Goal: Communication & Community: Answer question/provide support

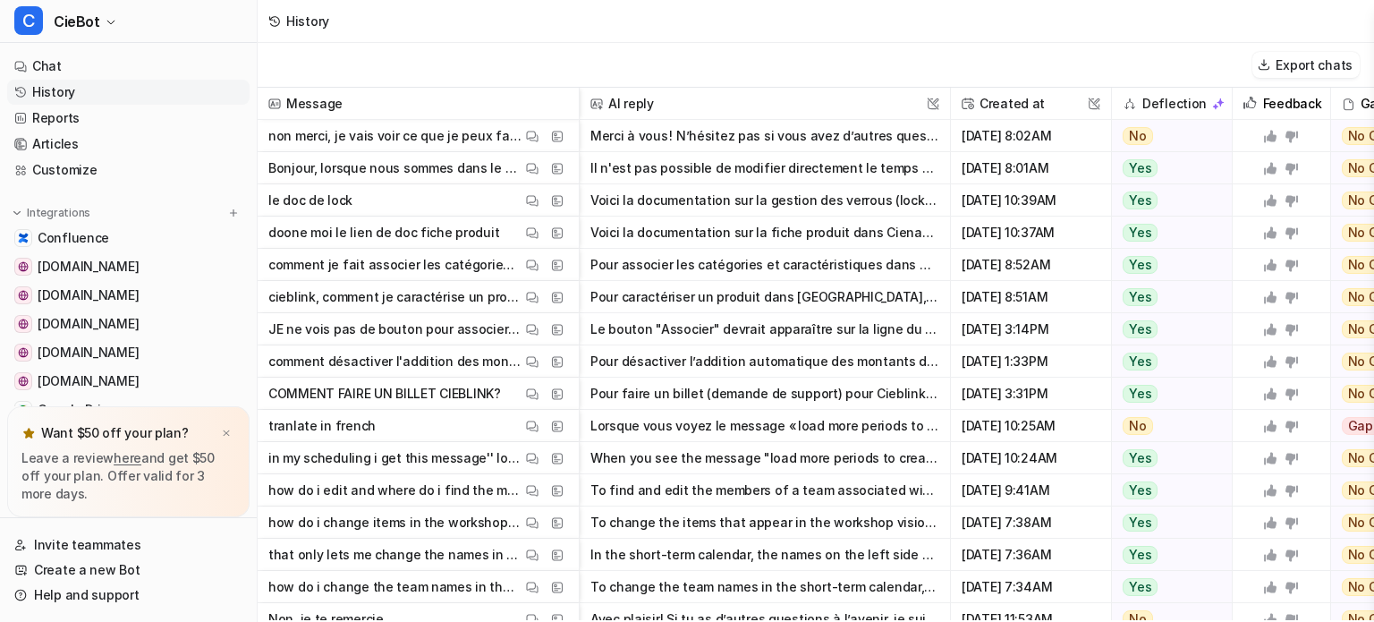
click at [372, 169] on p "Bonjour, lorsque nous sommes dans le simulateur de la planification de livraiso…" at bounding box center [394, 168] width 253 height 32
click at [412, 171] on p "Bonjour, lorsque nous sommes dans le simulateur de la planification de livraiso…" at bounding box center [394, 168] width 253 height 32
click at [532, 167] on img at bounding box center [532, 168] width 13 height 13
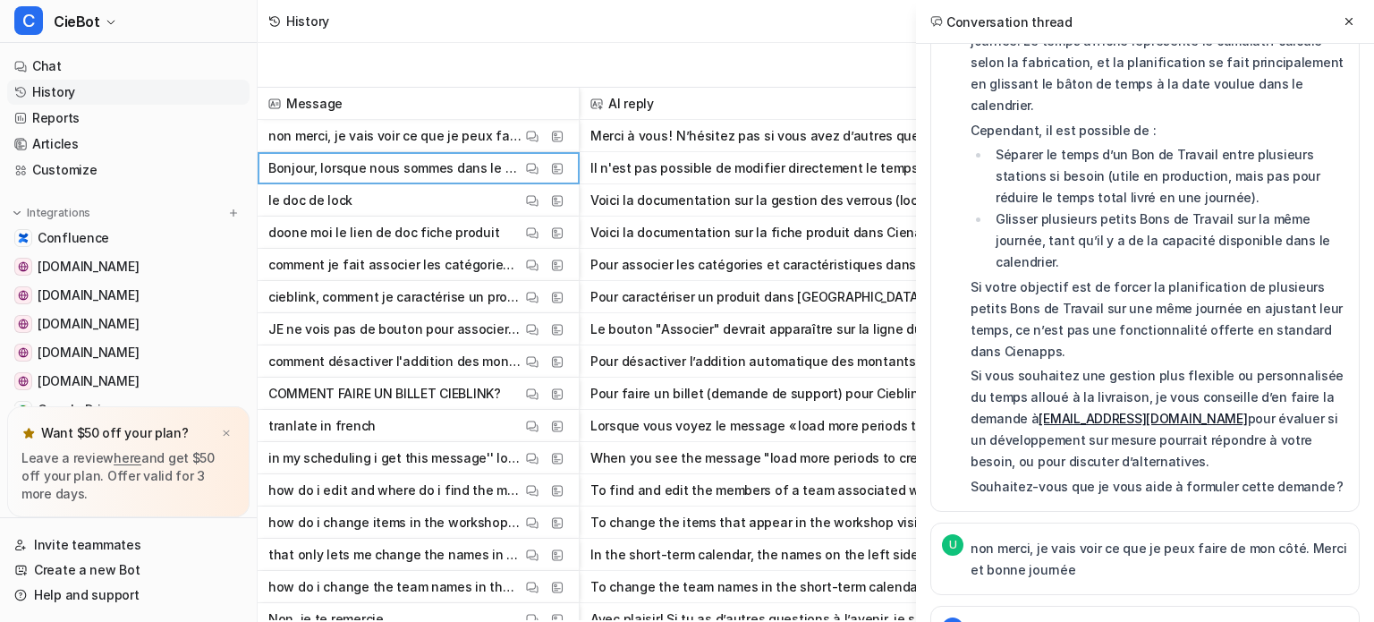
scroll to position [309, 0]
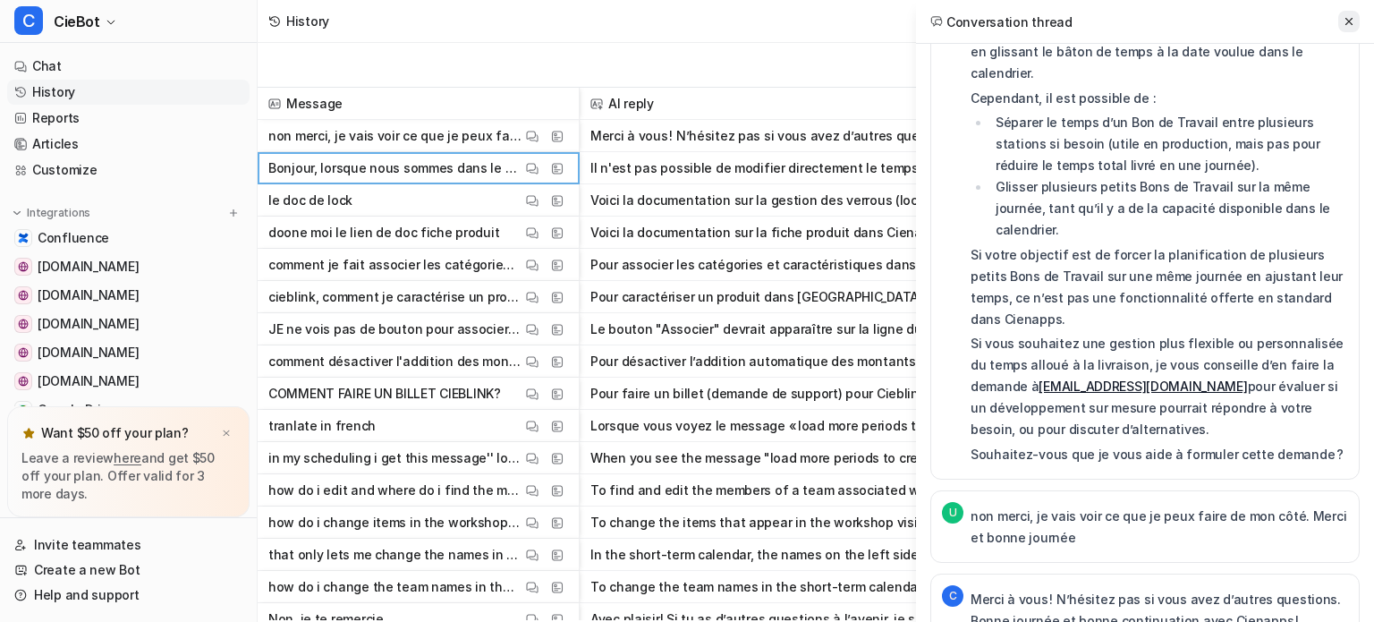
click at [1345, 28] on icon at bounding box center [1349, 21] width 13 height 13
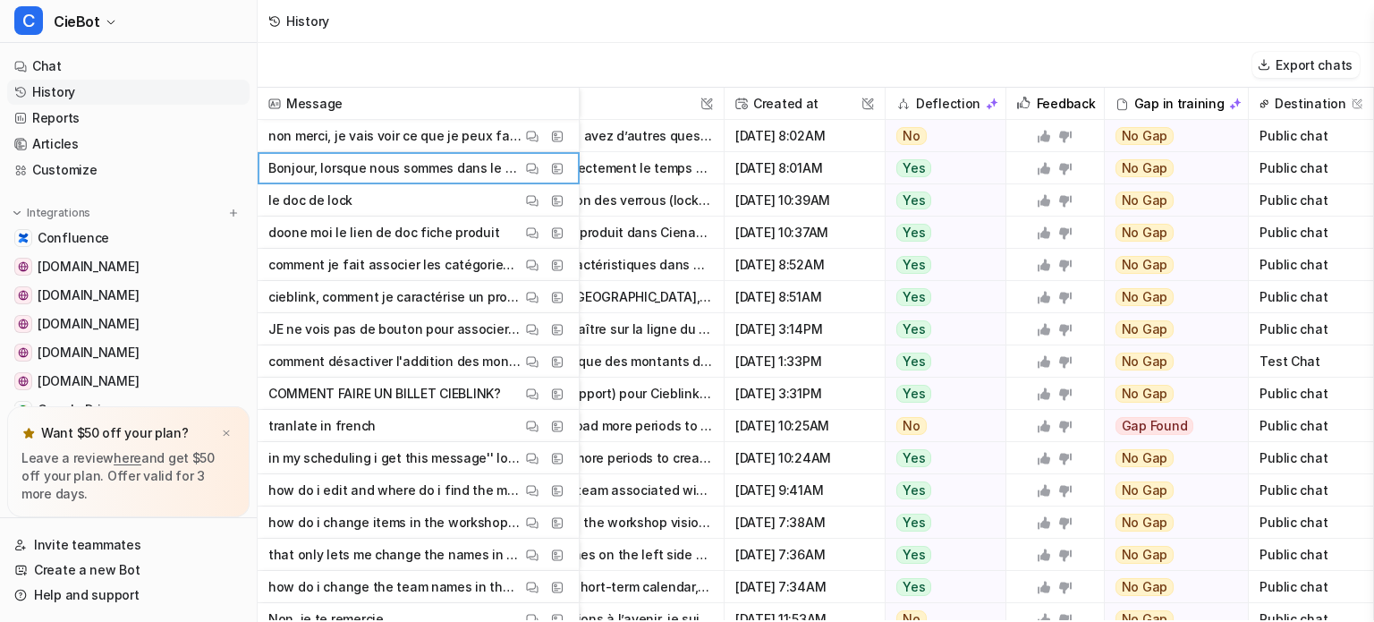
scroll to position [0, 0]
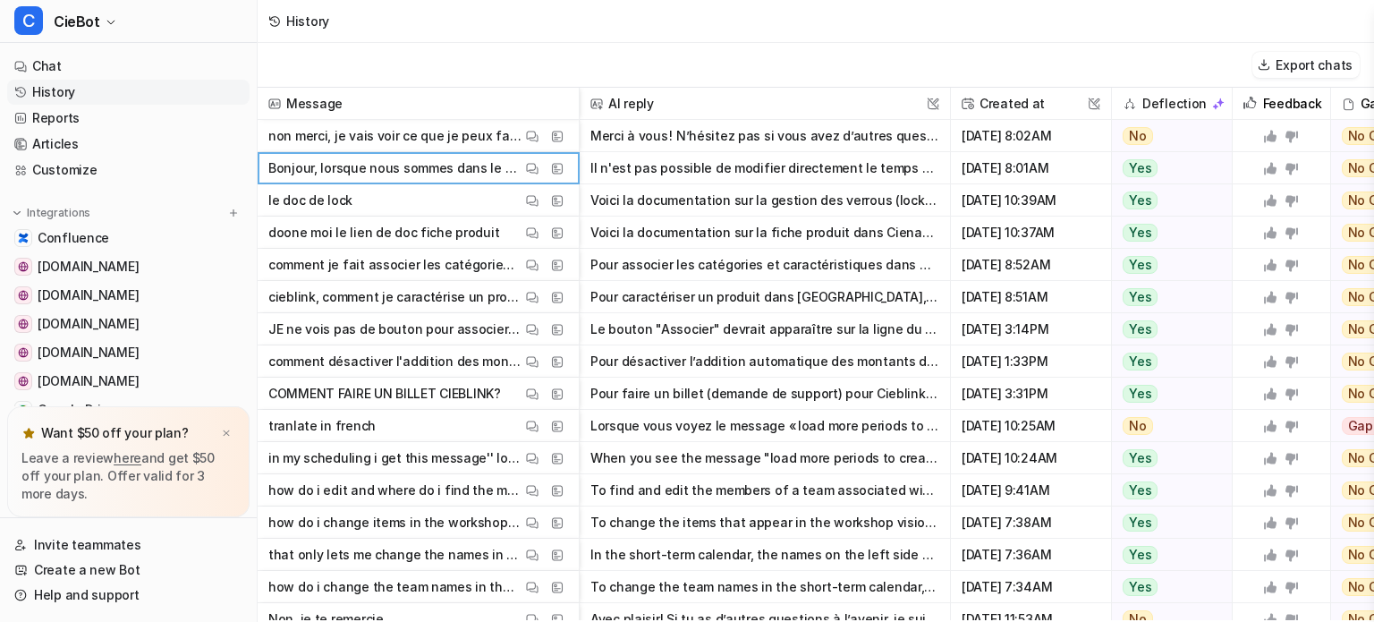
click at [1291, 172] on icon at bounding box center [1292, 169] width 13 height 12
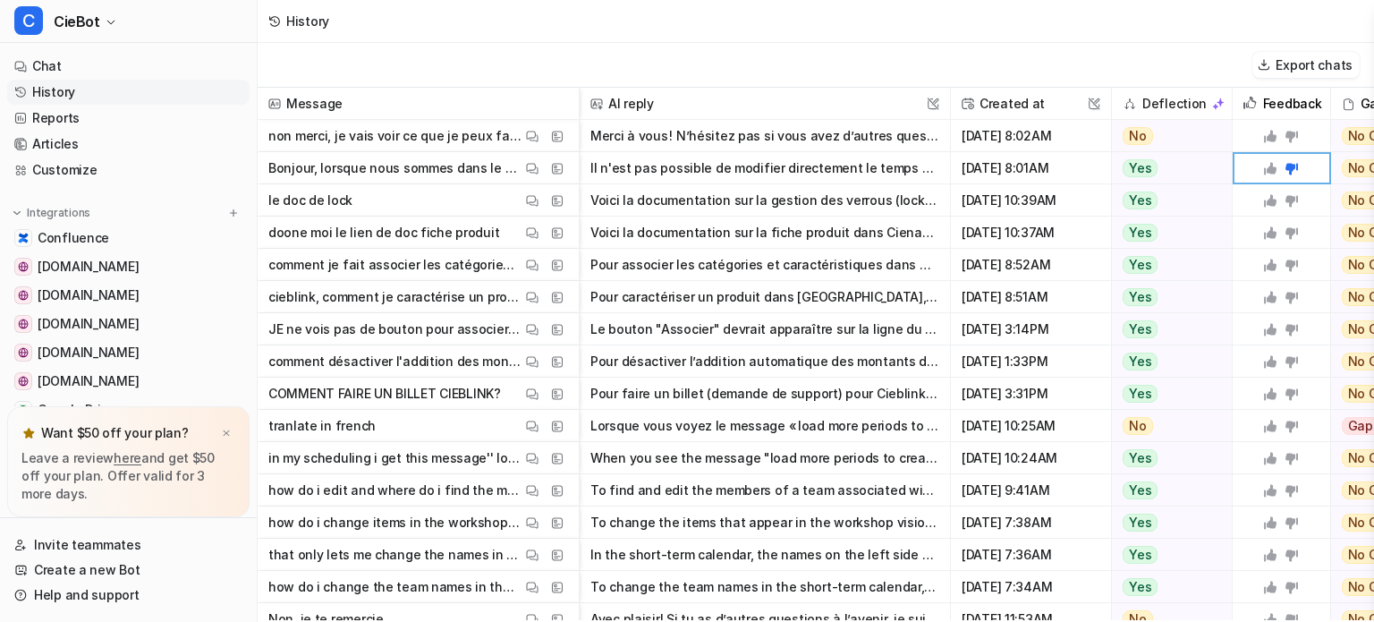
click at [898, 168] on button "Il n'est pas possible de modifier directement le temps alloué à un Bon de Trava…" at bounding box center [764, 168] width 349 height 32
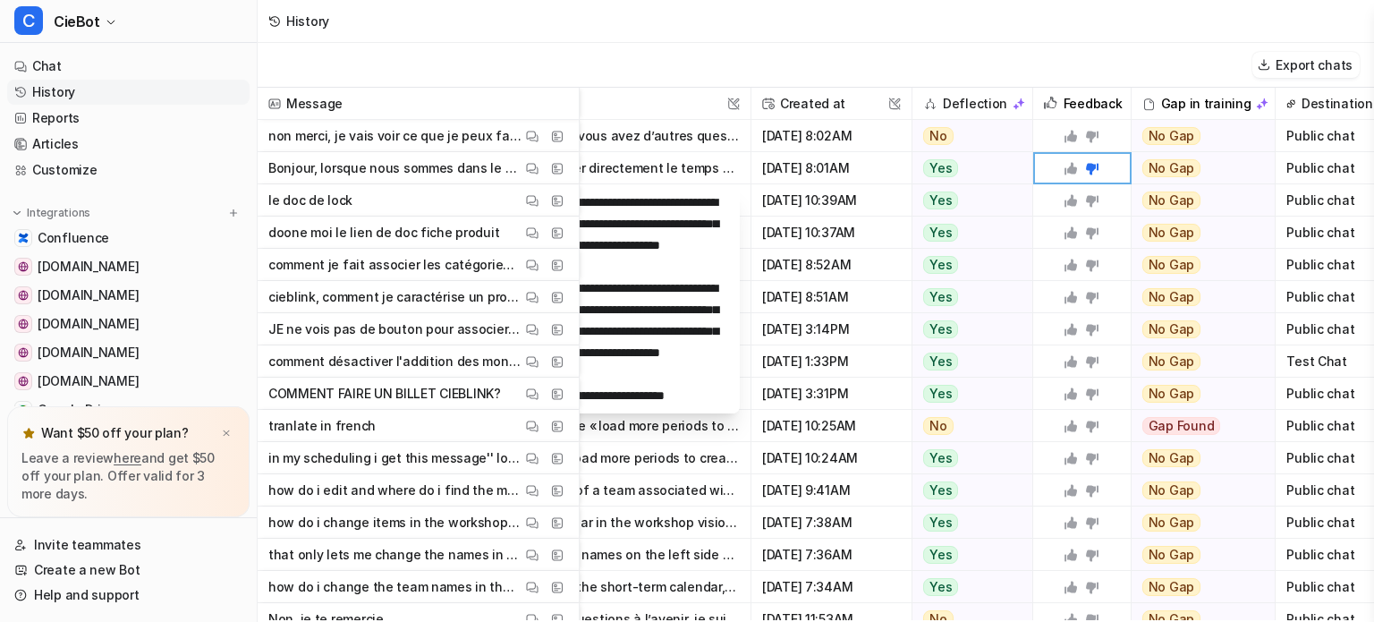
scroll to position [0, 240]
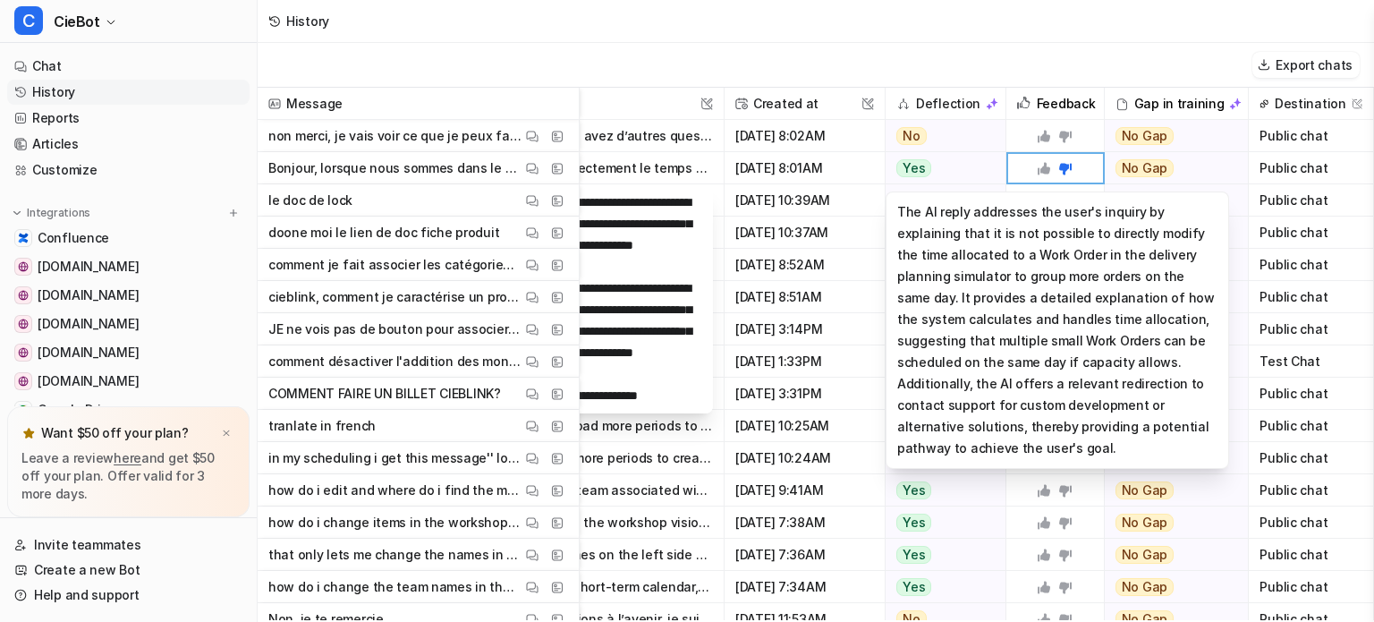
click at [934, 166] on div "Yes" at bounding box center [941, 168] width 110 height 32
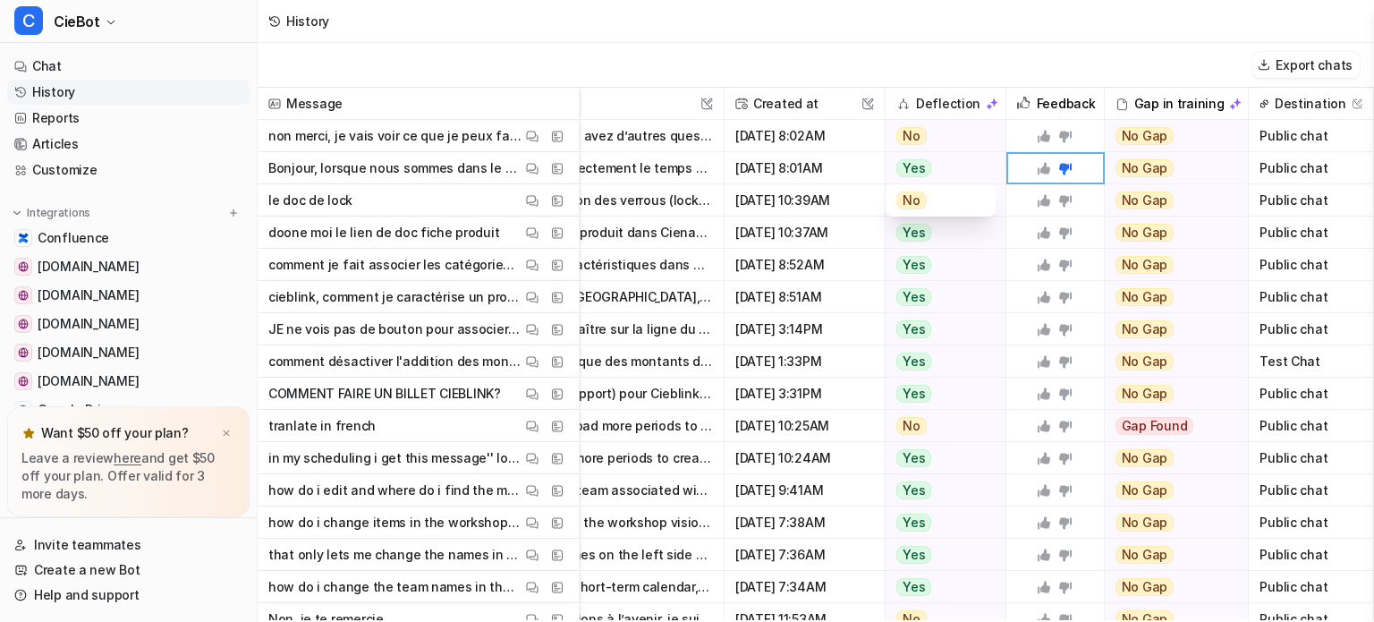
click at [934, 166] on div "Yes" at bounding box center [941, 168] width 110 height 32
click at [115, 175] on link "Customize" at bounding box center [128, 169] width 242 height 25
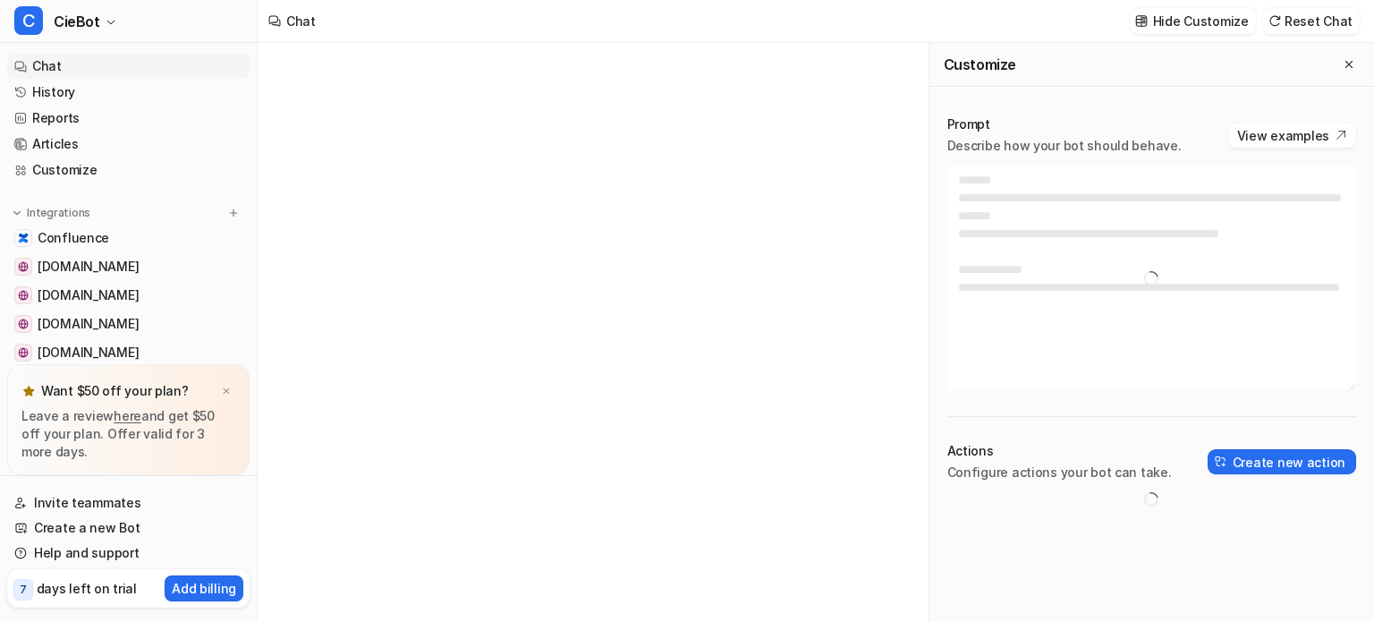
type textarea "**********"
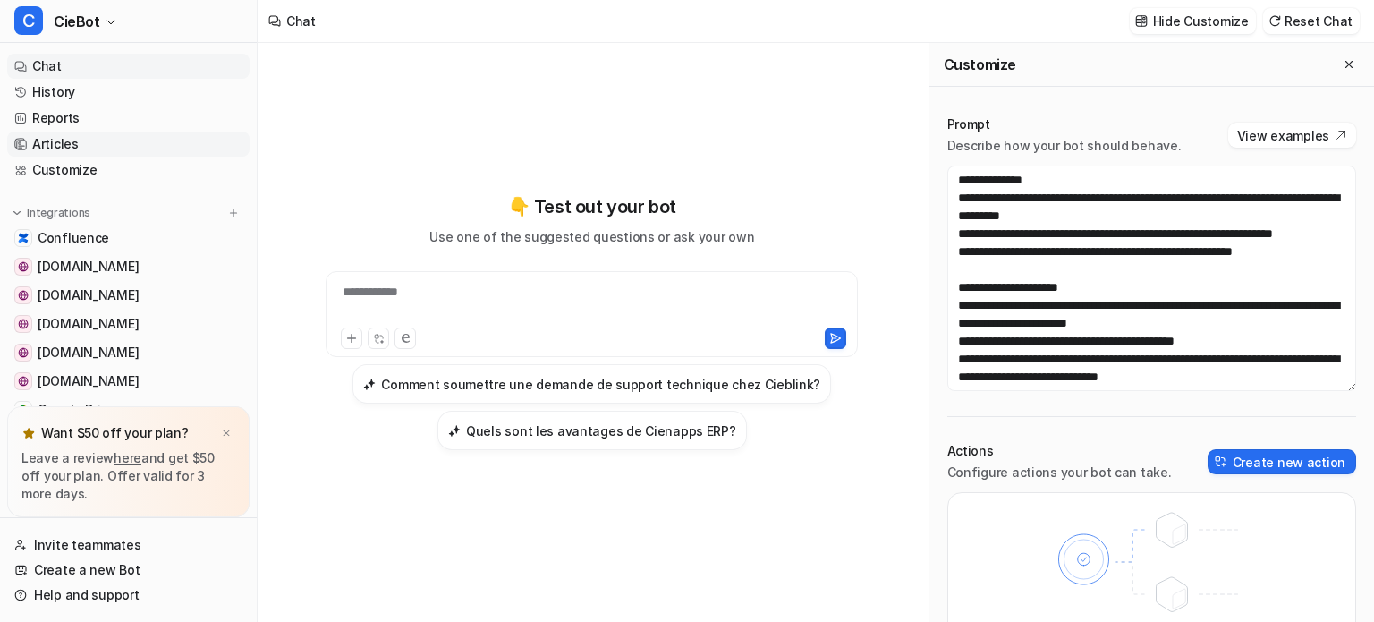
click at [89, 144] on link "Articles" at bounding box center [128, 144] width 242 height 25
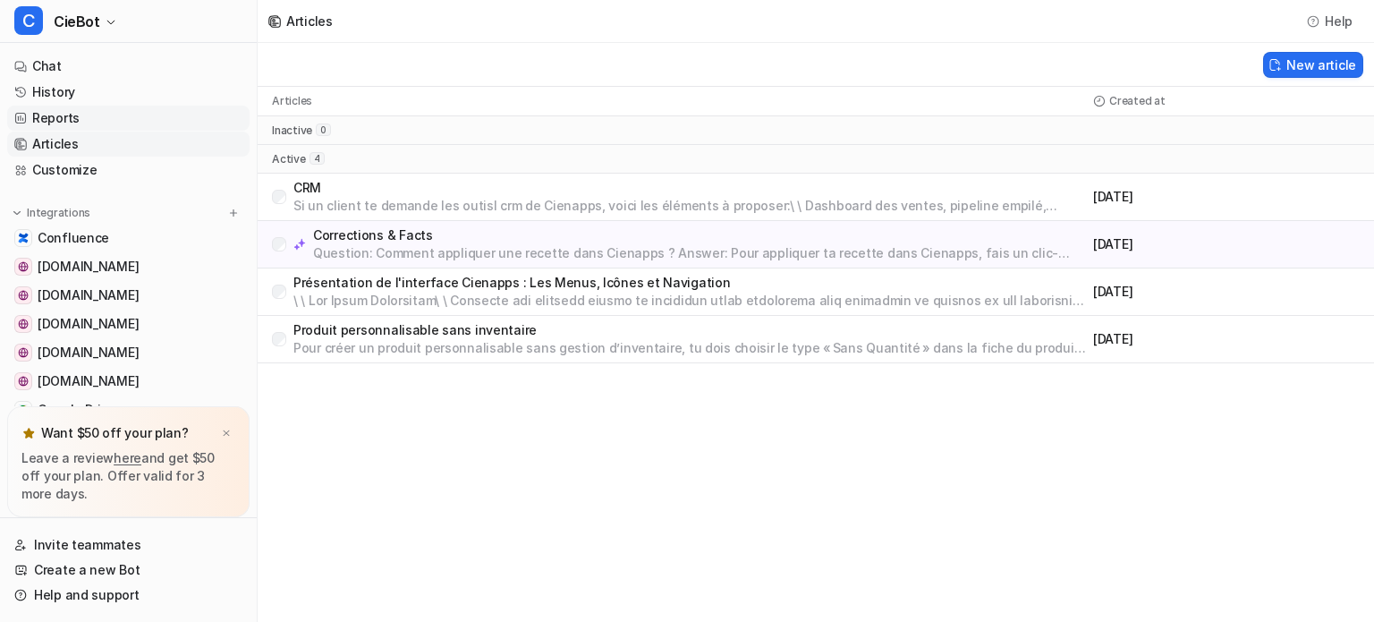
click at [86, 115] on link "Reports" at bounding box center [128, 118] width 242 height 25
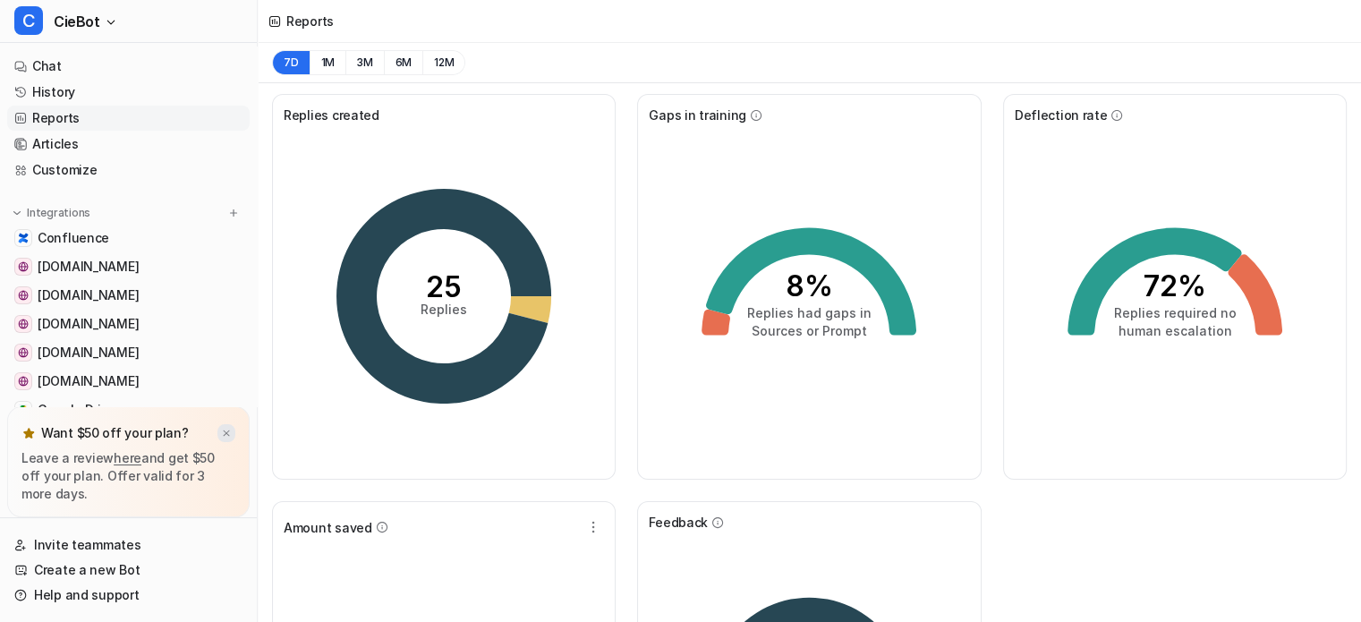
click at [233, 432] on div at bounding box center [226, 433] width 18 height 18
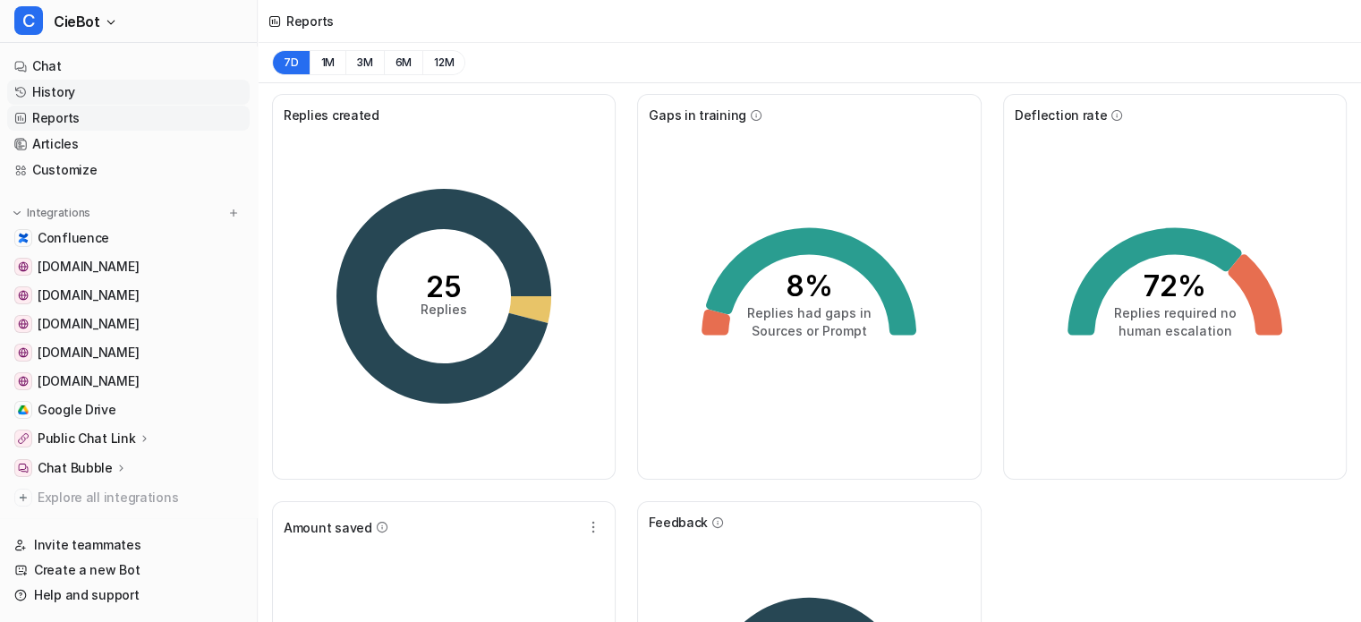
click at [87, 98] on link "History" at bounding box center [128, 92] width 242 height 25
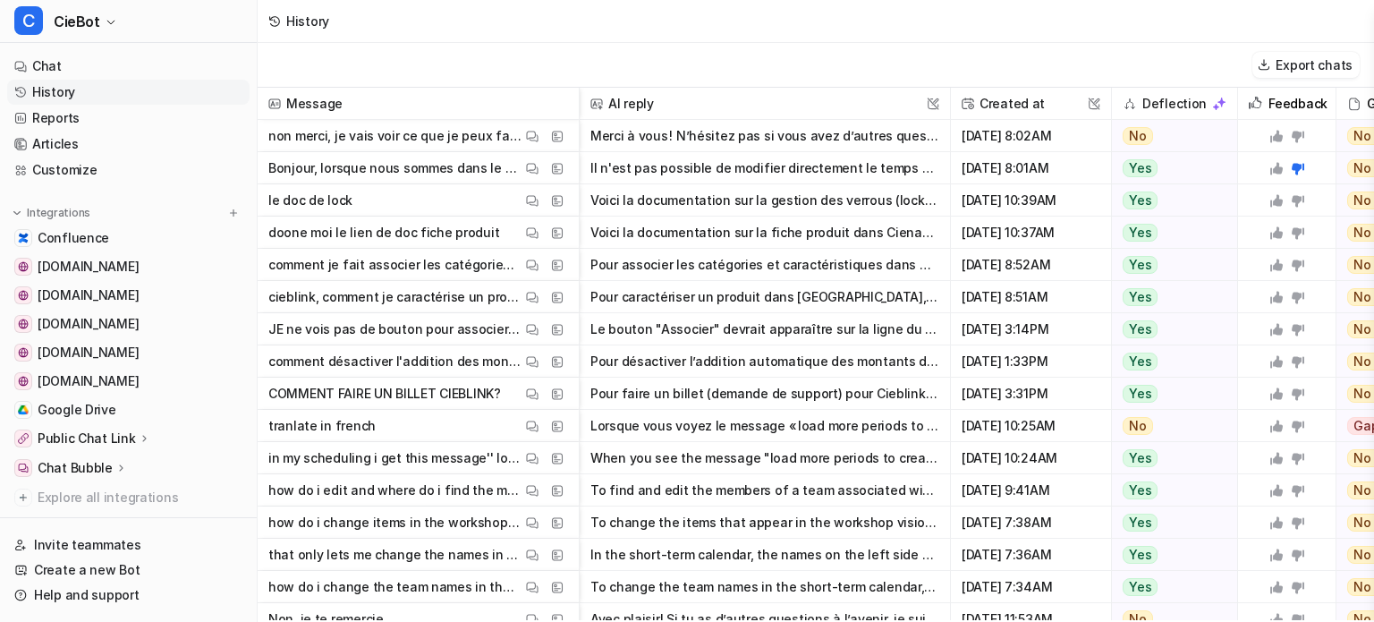
click at [328, 160] on p "Bonjour, lorsque nous sommes dans le simulateur de la planification de livraiso…" at bounding box center [394, 168] width 253 height 32
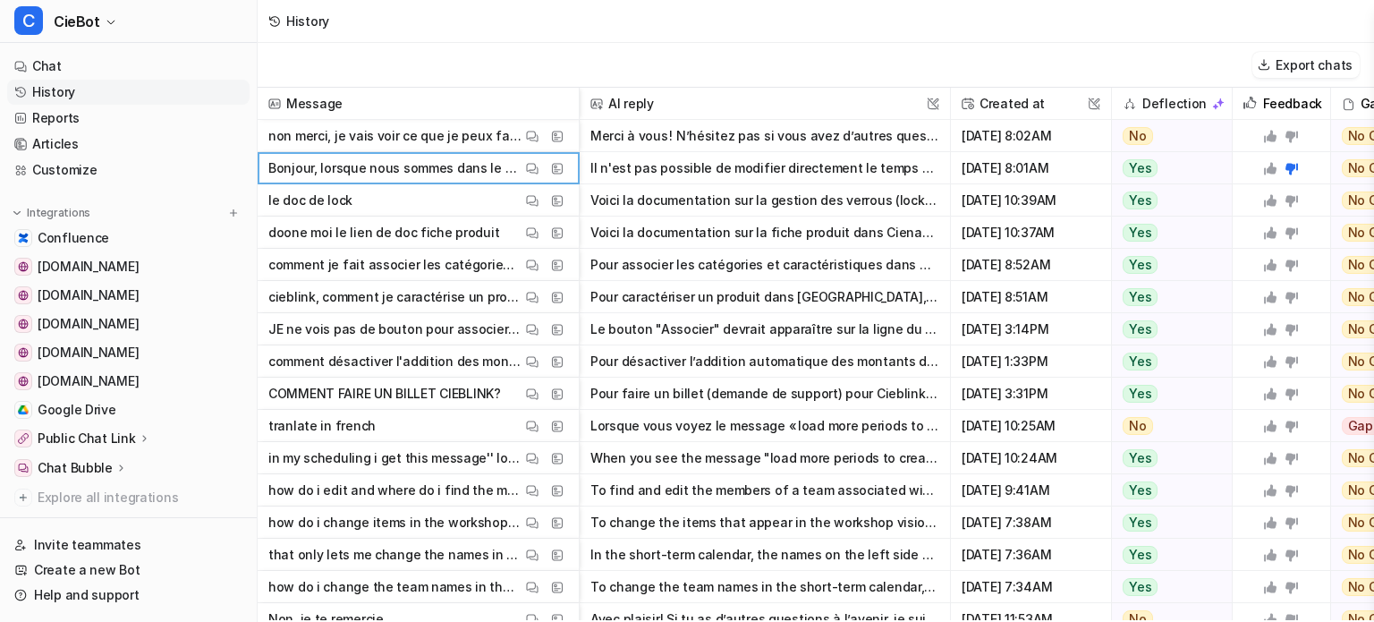
click at [328, 160] on p "Bonjour, lorsque nous sommes dans le simulateur de la planification de livraiso…" at bounding box center [394, 168] width 253 height 32
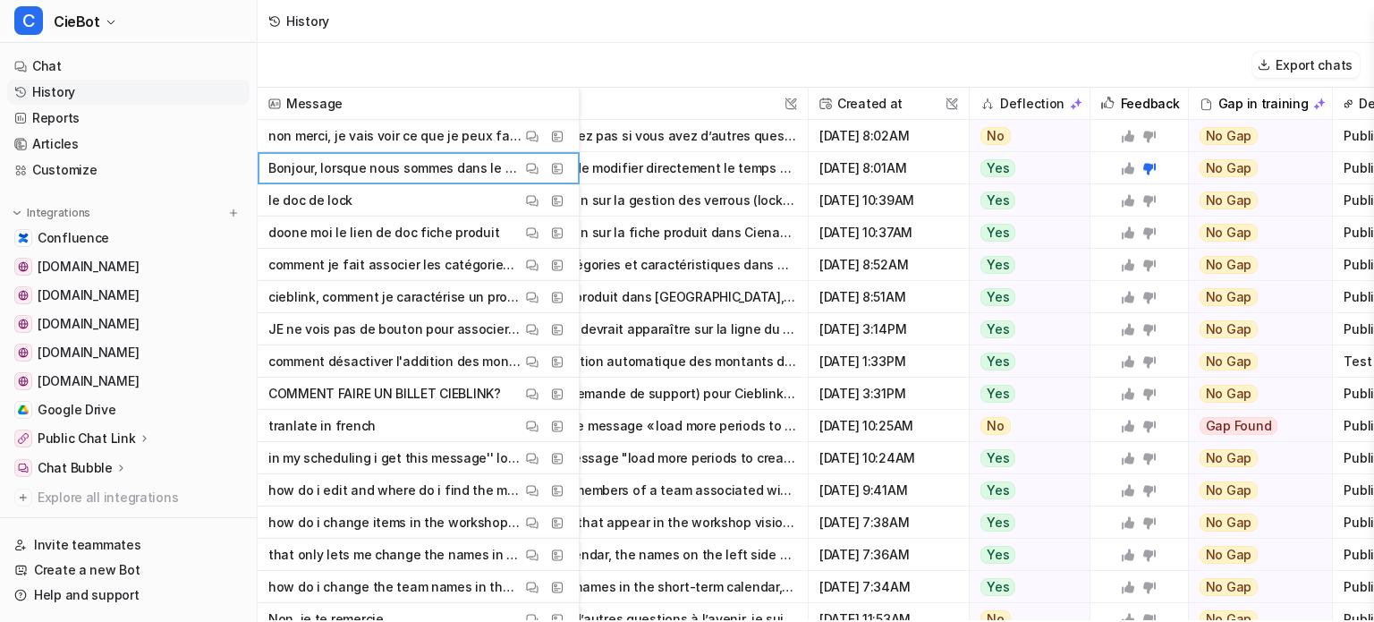
scroll to position [0, 240]
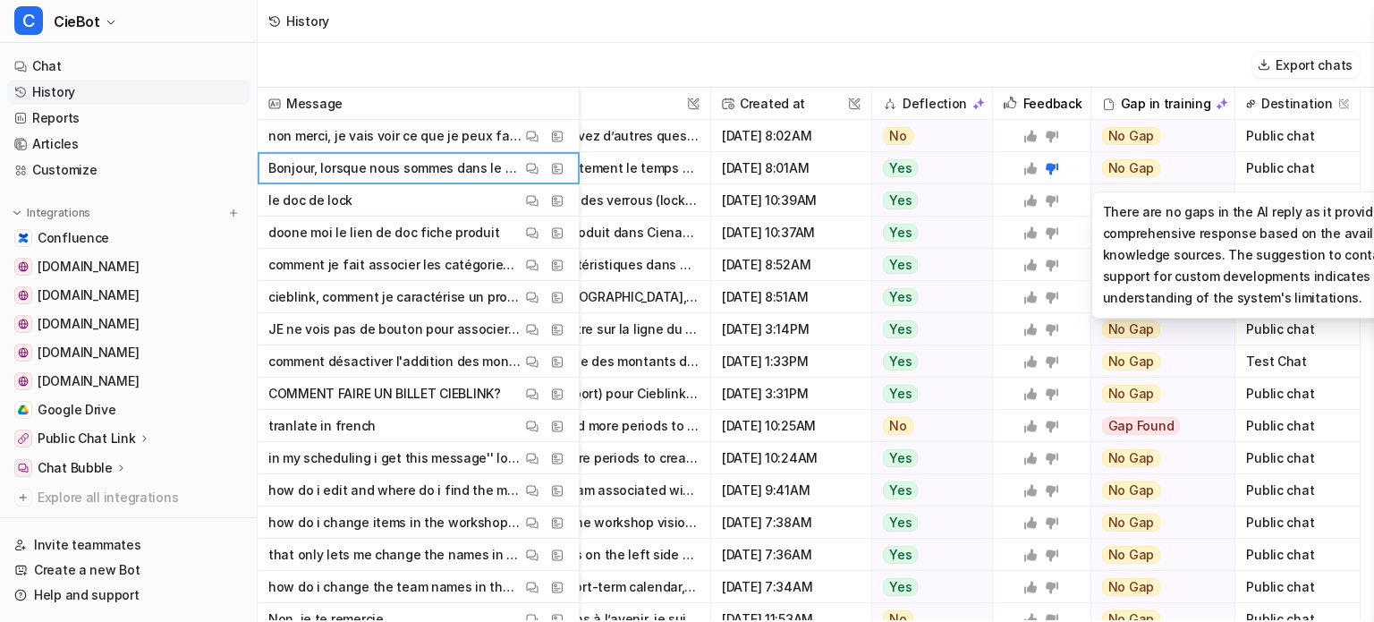
click at [1198, 158] on div "No Gap" at bounding box center [1157, 168] width 132 height 32
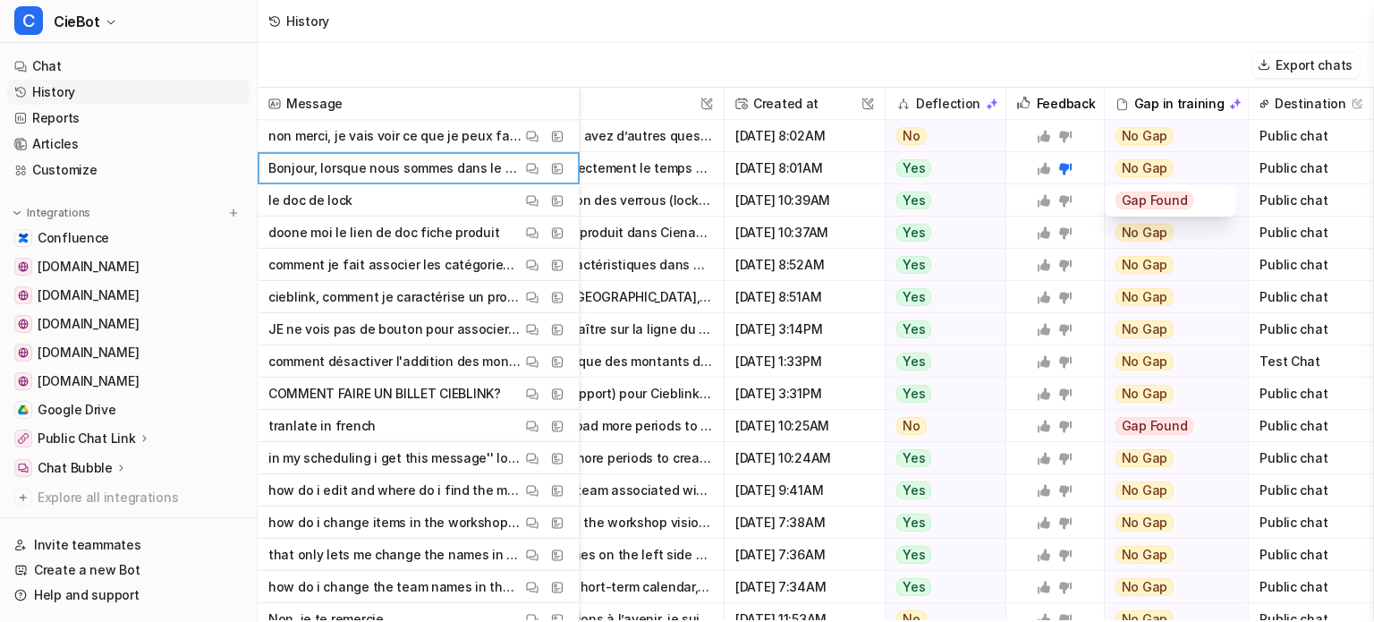
click at [1177, 209] on div "Gap Found" at bounding box center [1171, 200] width 110 height 32
click at [1125, 200] on span "Gap Found" at bounding box center [1155, 200] width 79 height 18
click at [1116, 197] on span "Gap Found" at bounding box center [1155, 200] width 79 height 18
click at [1116, 198] on span "Gap Found" at bounding box center [1155, 200] width 79 height 18
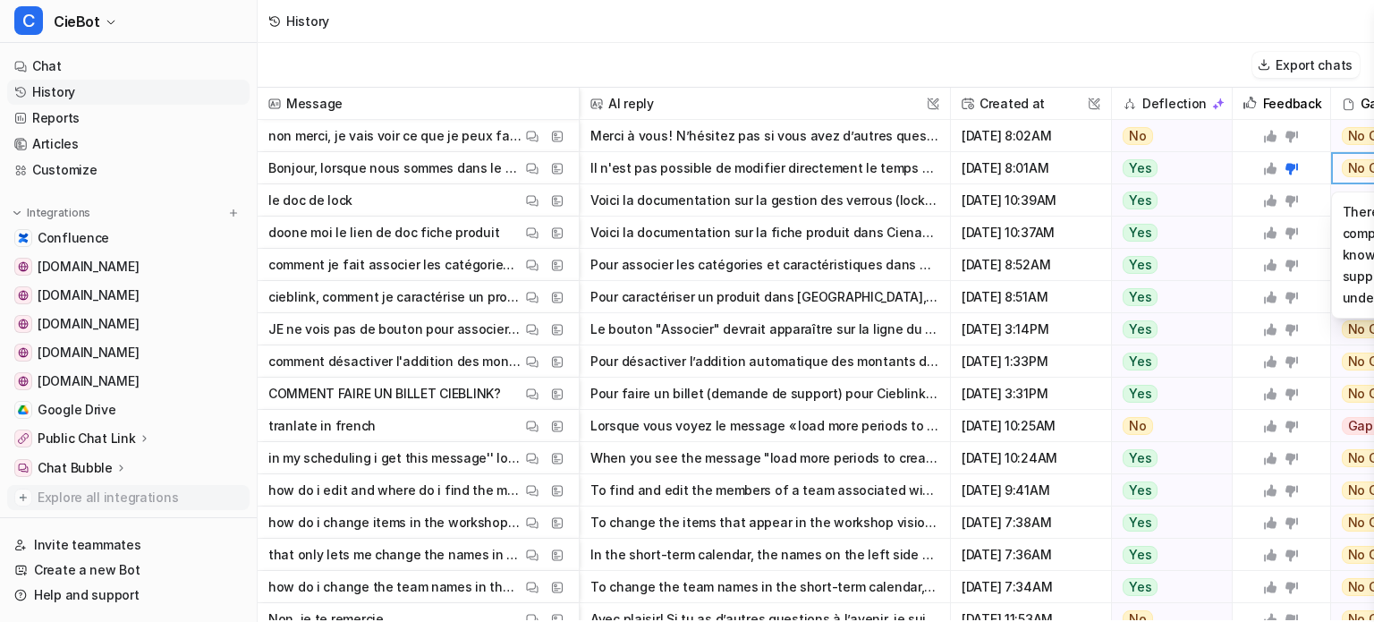
scroll to position [43, 0]
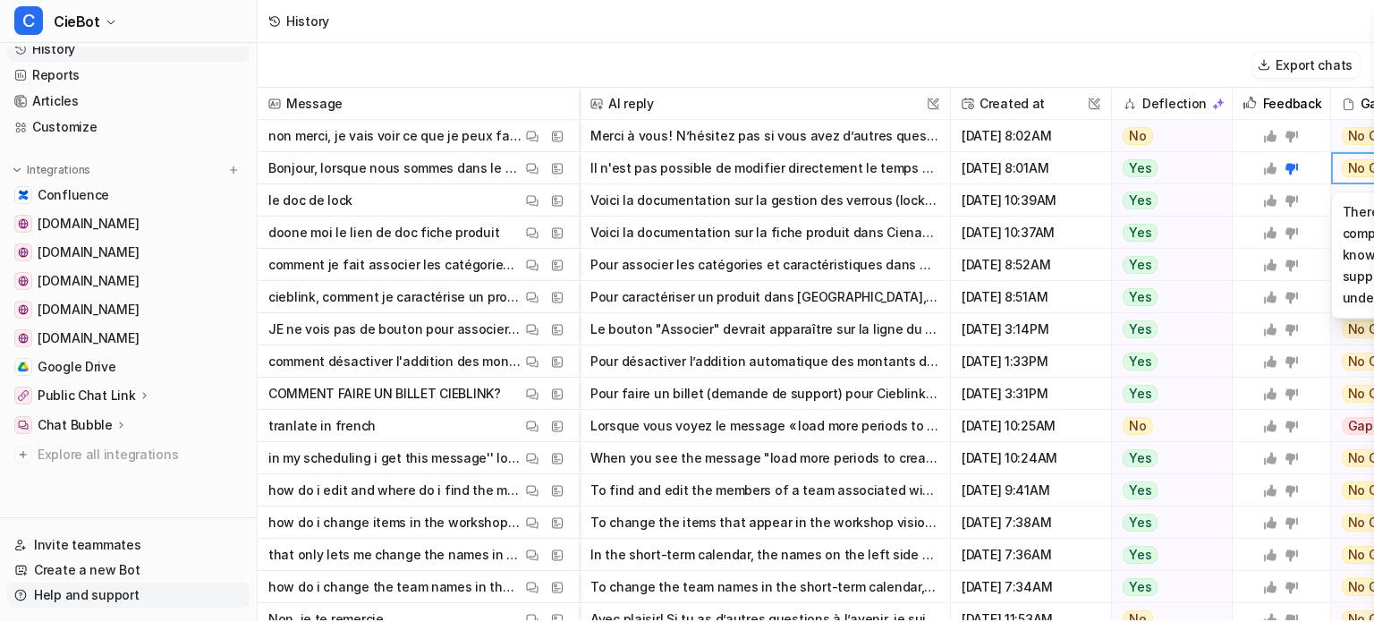
click at [104, 586] on link "Help and support" at bounding box center [128, 594] width 242 height 25
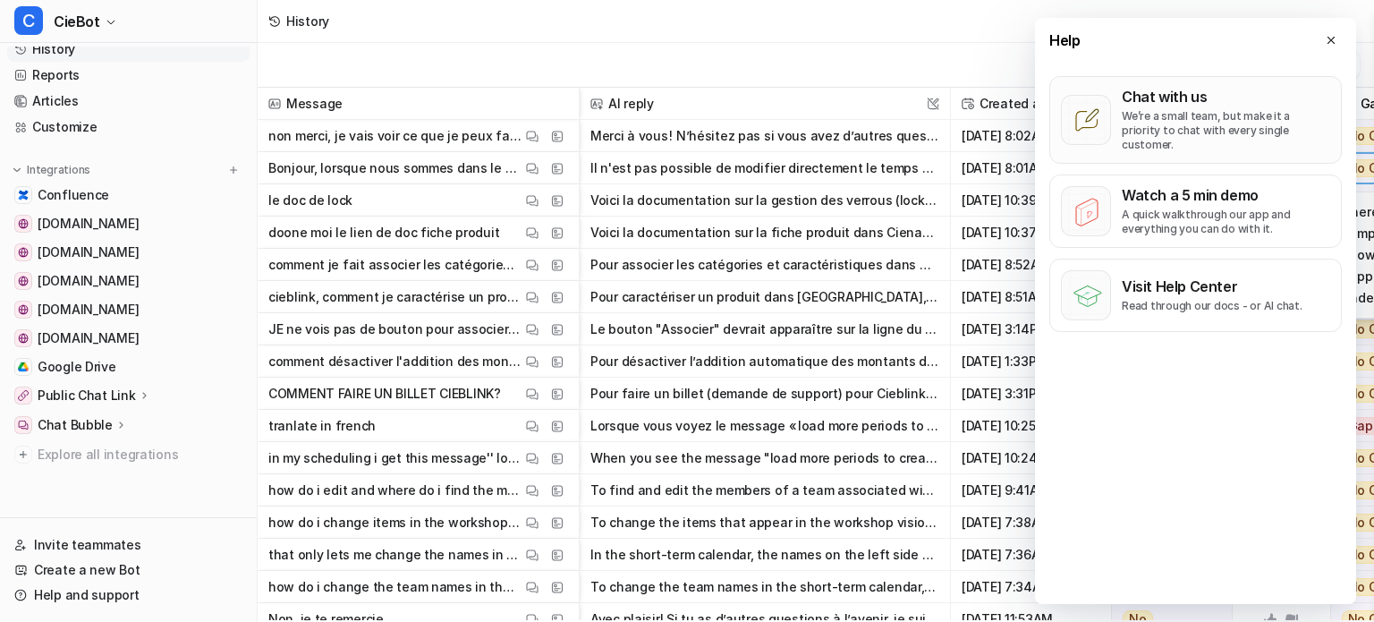
click at [1237, 115] on p "We’re a small team, but make it a priority to chat with every single customer." at bounding box center [1226, 130] width 208 height 43
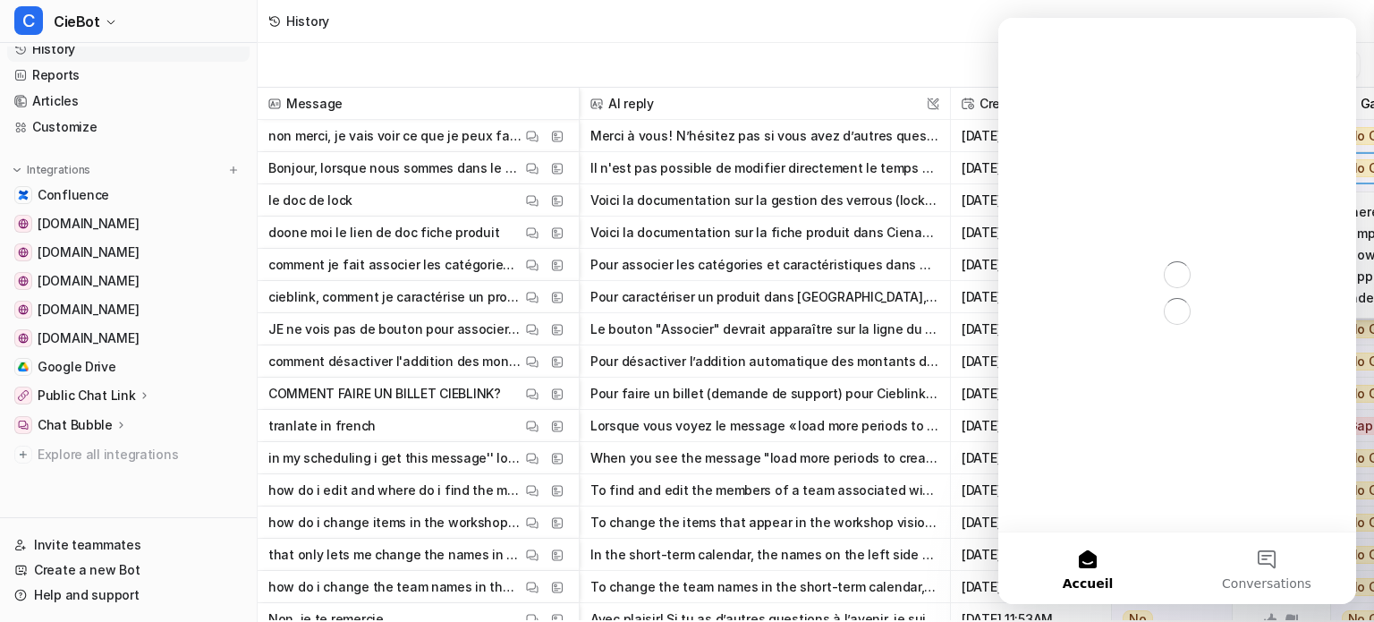
scroll to position [0, 0]
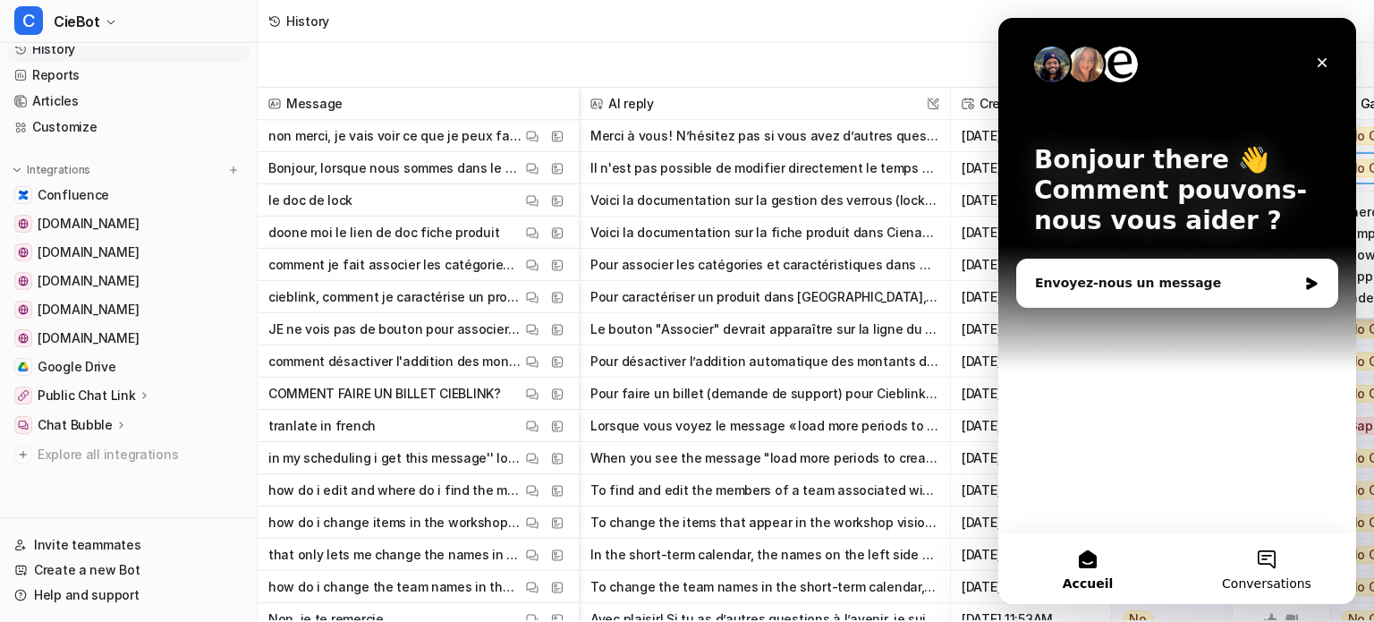
click at [1283, 573] on button "Conversations" at bounding box center [1266, 568] width 179 height 72
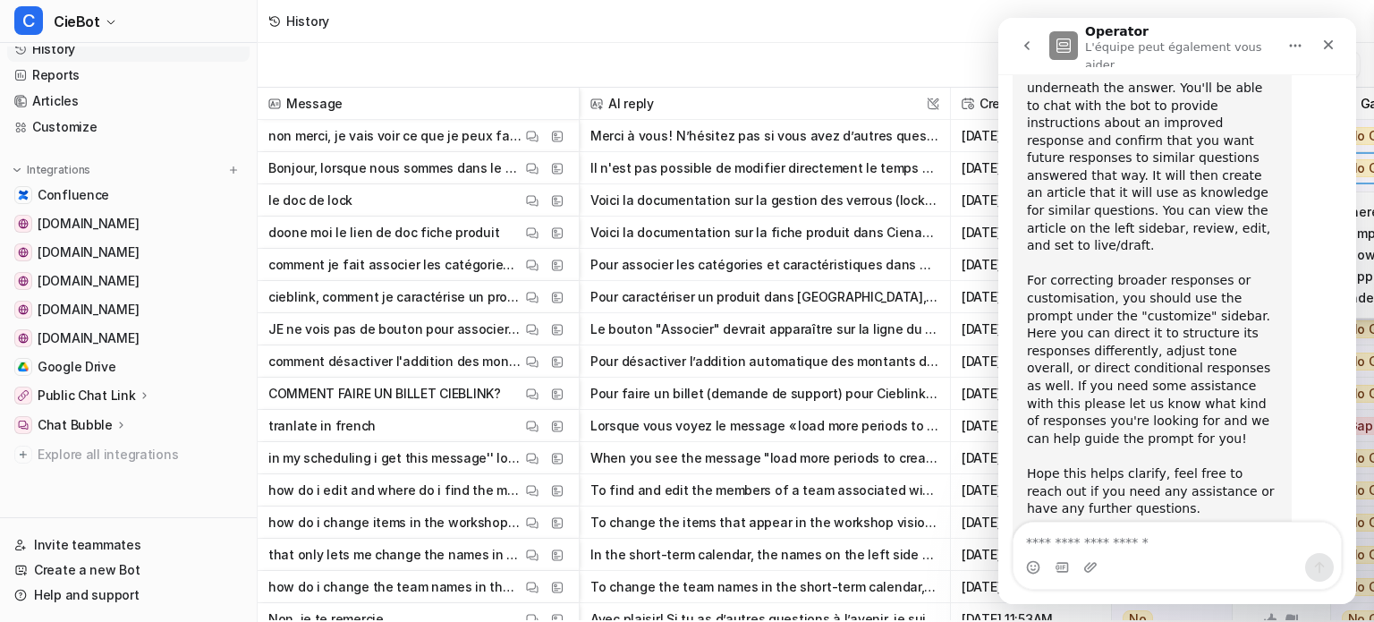
scroll to position [304, 0]
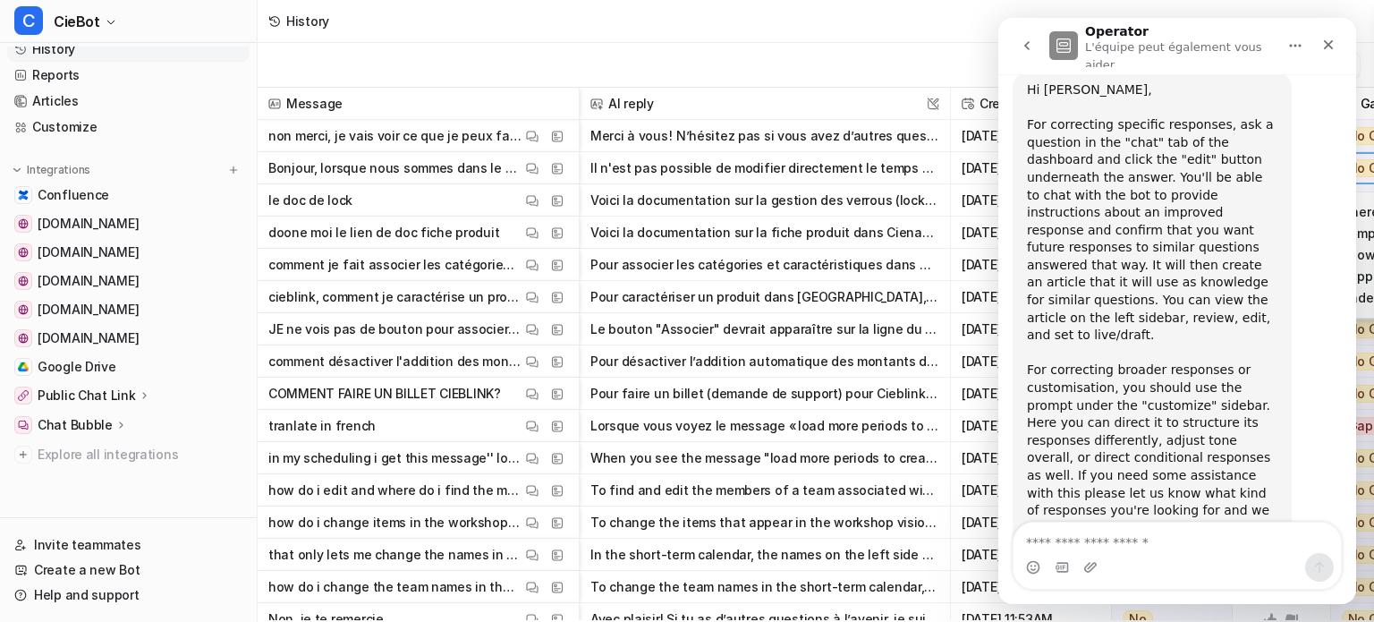
click at [497, 164] on p "Bonjour, lorsque nous sommes dans le simulateur de la planification de livraiso…" at bounding box center [394, 168] width 253 height 32
click at [526, 166] on img at bounding box center [532, 168] width 13 height 13
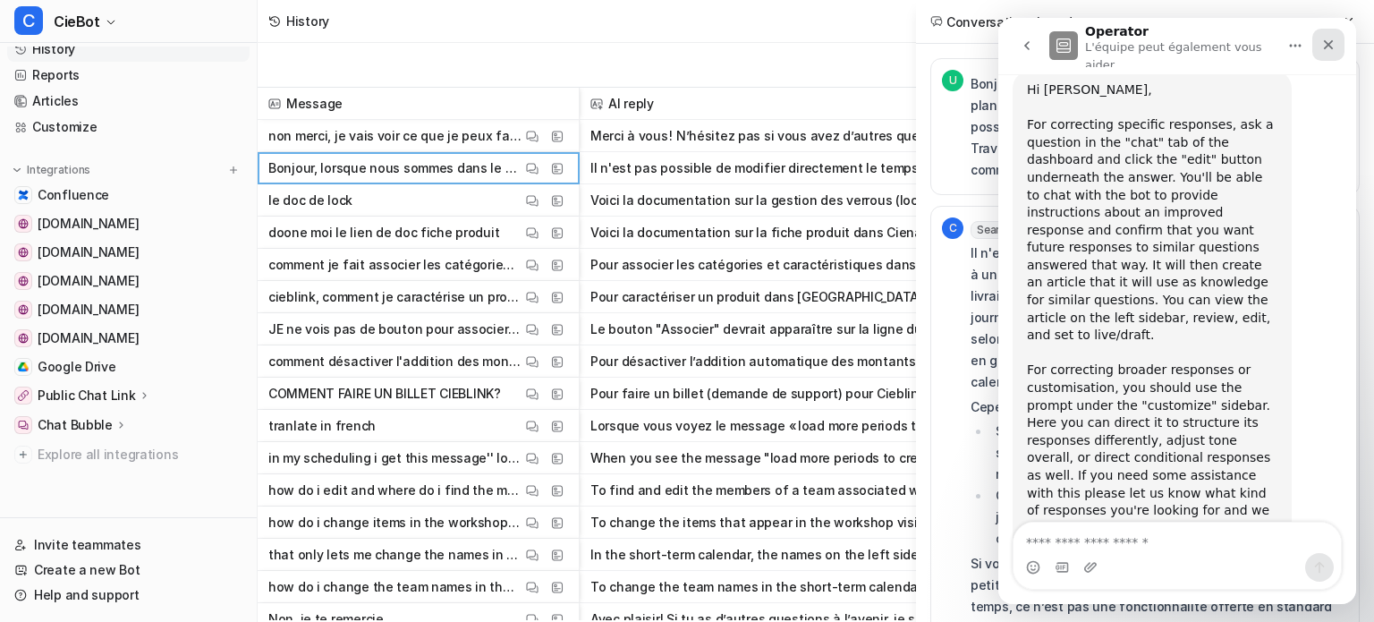
click at [1334, 38] on icon "Fermer" at bounding box center [1328, 45] width 14 height 14
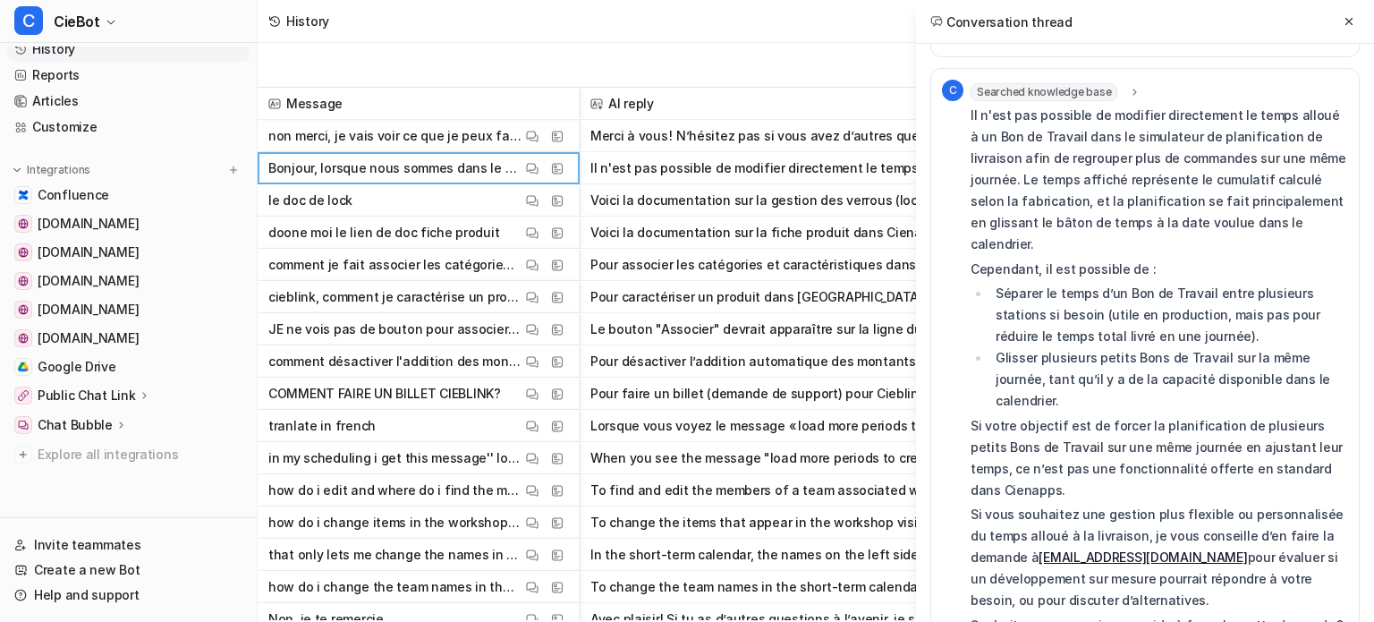
scroll to position [0, 0]
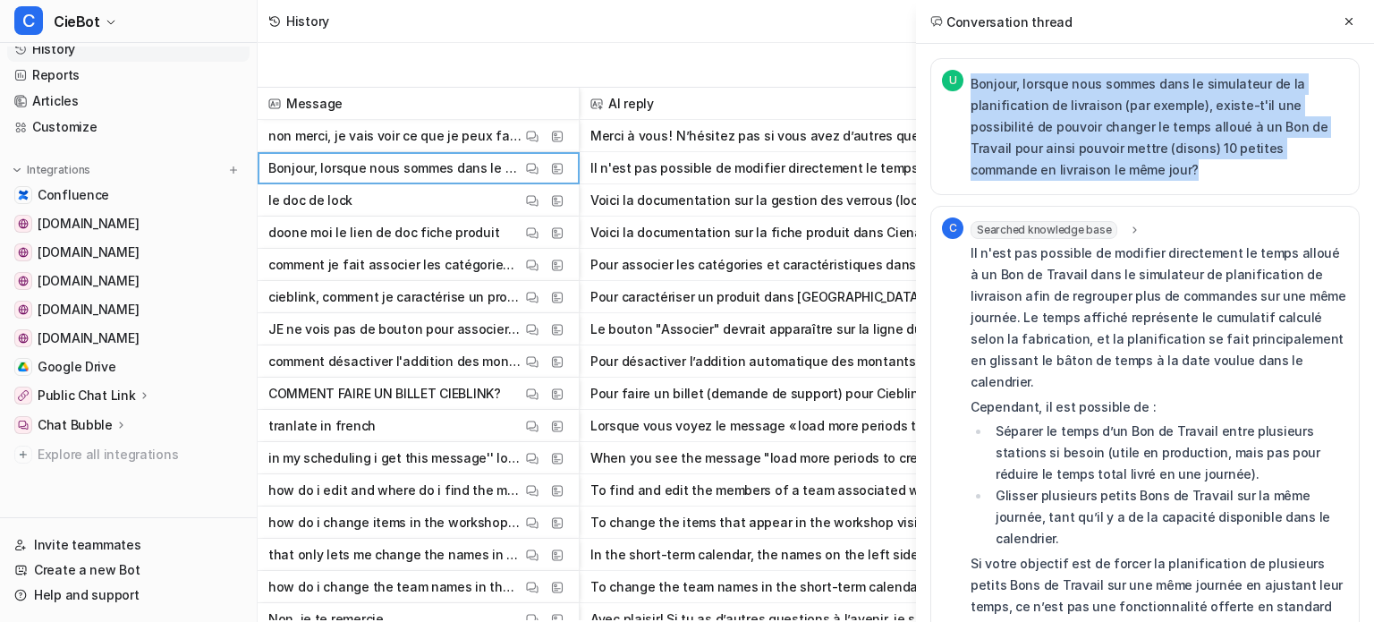
drag, startPoint x: 1051, startPoint y: 171, endPoint x: 965, endPoint y: 100, distance: 111.2
click at [965, 100] on div "U Bonjour, lorsque nous sommes dans le simulateur de la planification de livrai…" at bounding box center [1145, 127] width 406 height 114
copy p "Bonjour, lorsque nous sommes dans le simulateur de la planification de livraiso…"
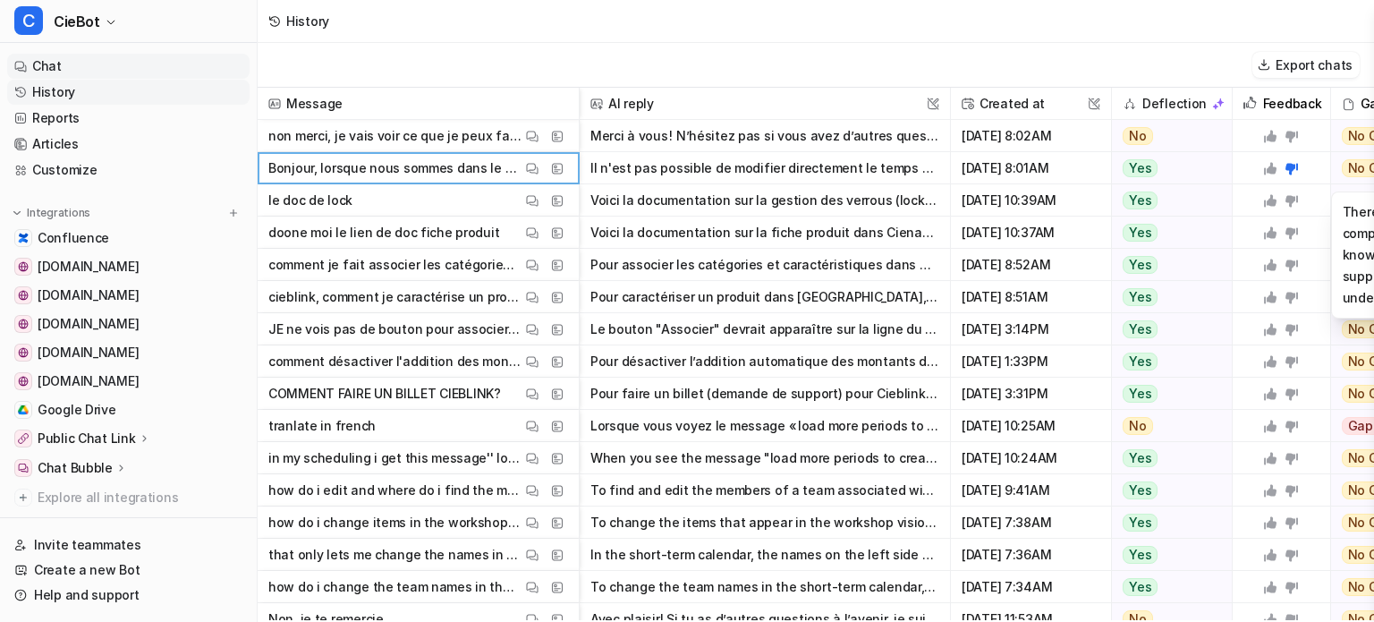
click at [94, 71] on link "Chat" at bounding box center [128, 66] width 242 height 25
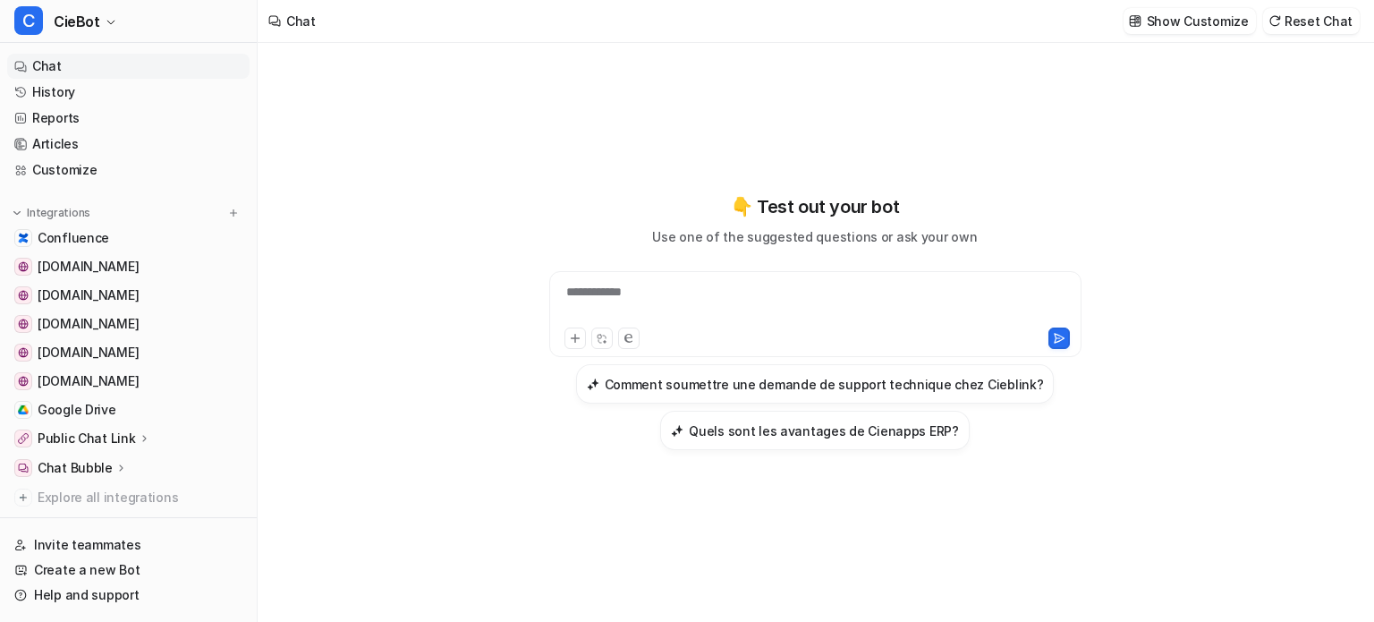
click at [683, 300] on div "**********" at bounding box center [815, 303] width 523 height 41
paste div
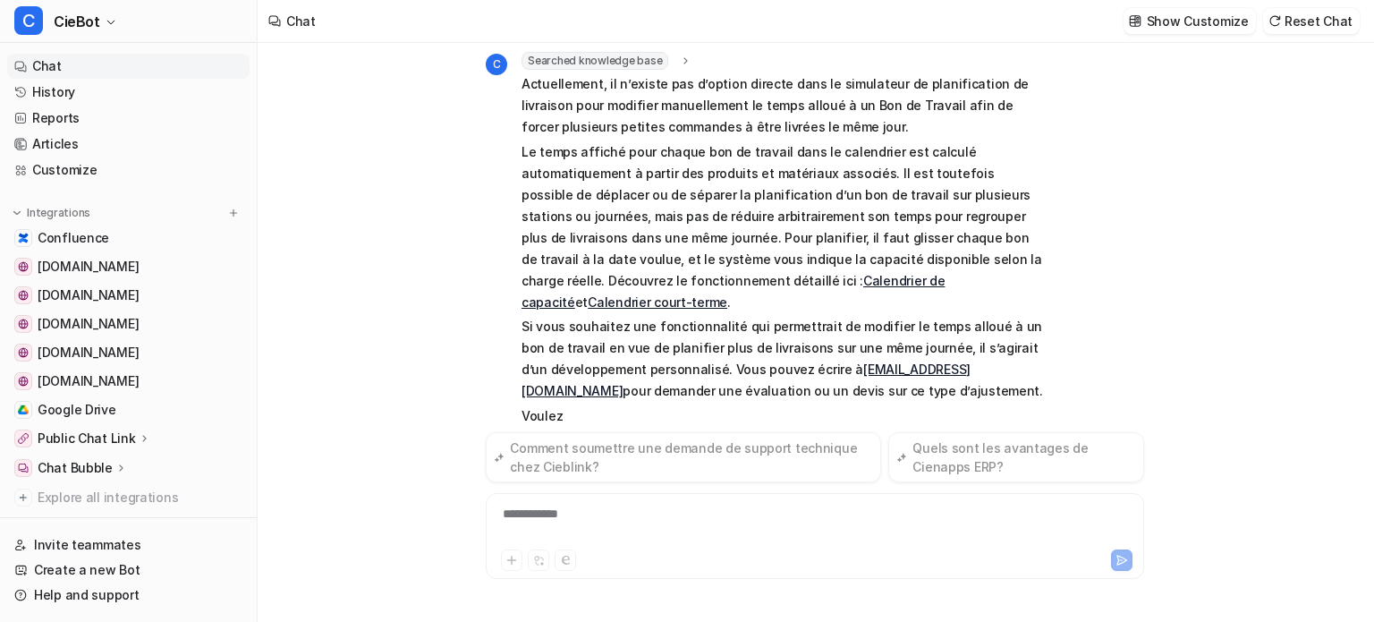
scroll to position [156, 0]
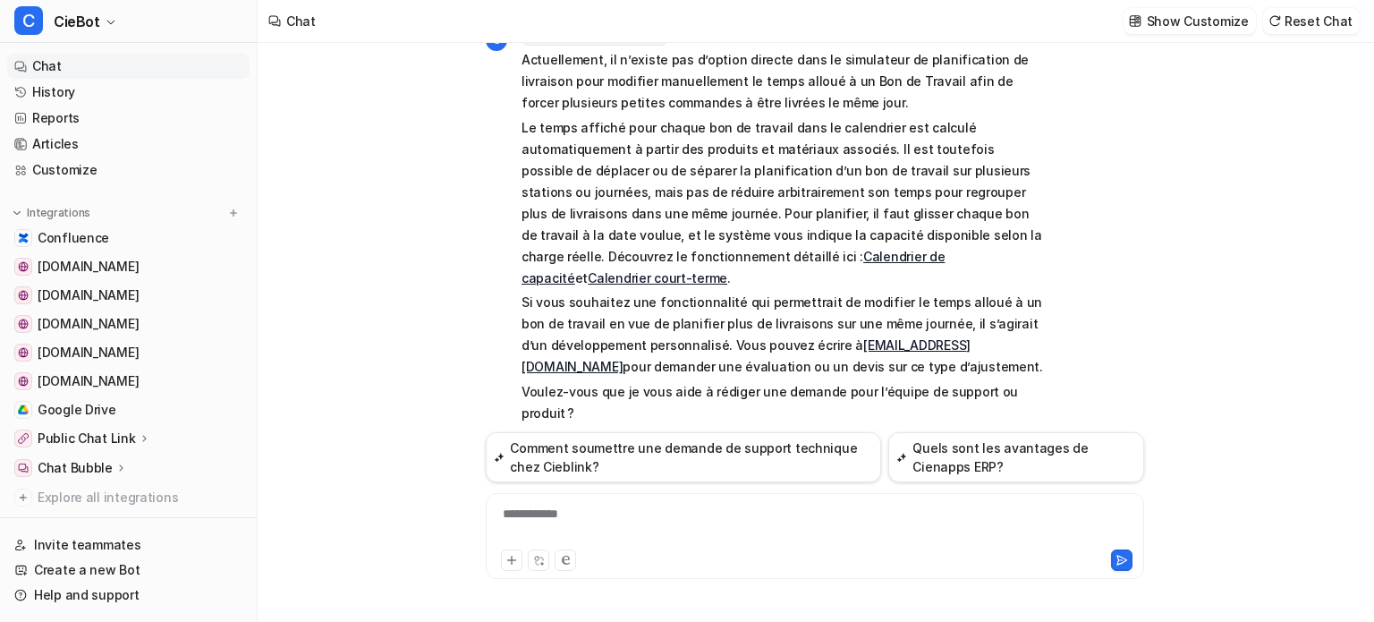
click at [570, 433] on icon at bounding box center [571, 444] width 23 height 23
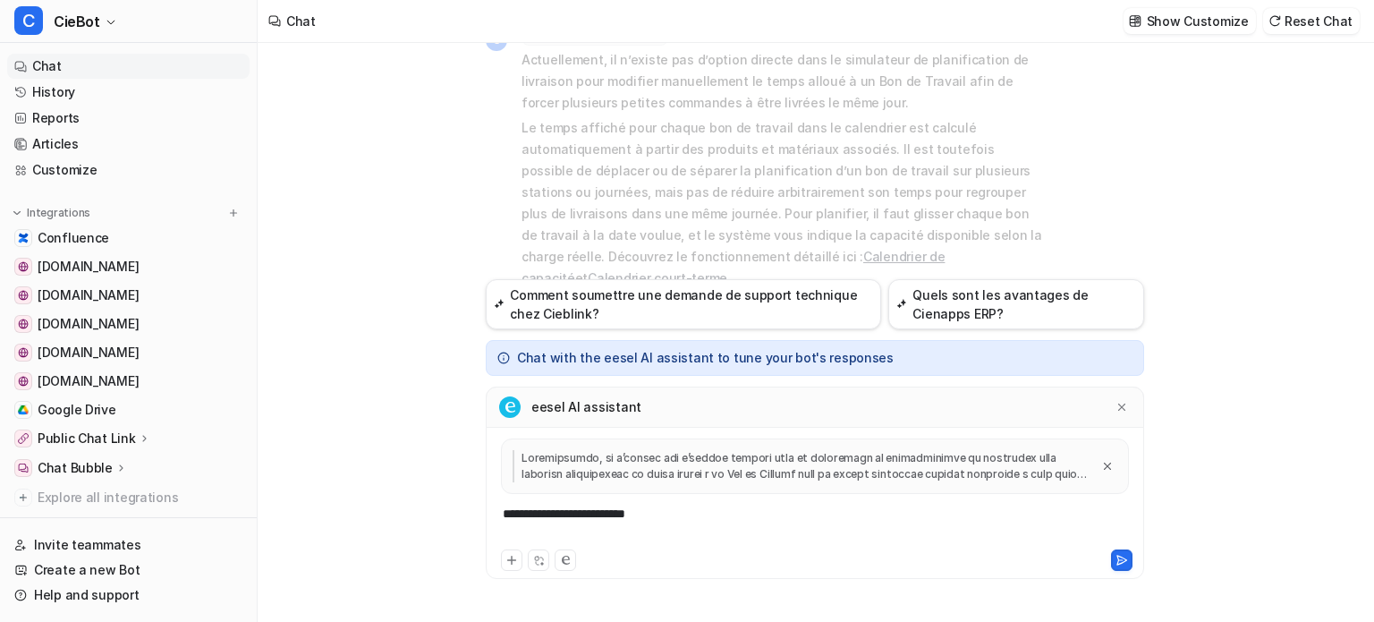
click at [594, 510] on div "**********" at bounding box center [814, 525] width 649 height 41
drag, startPoint x: 683, startPoint y: 512, endPoint x: 439, endPoint y: 523, distance: 243.6
click at [439, 523] on div "Bonjour, lorsque nous sommes dans le simulateur de la planification de livraiso…" at bounding box center [815, 332] width 1115 height 579
drag, startPoint x: 702, startPoint y: 519, endPoint x: 456, endPoint y: 528, distance: 246.2
click at [456, 528] on div "Bonjour, lorsque nous sommes dans le simulateur de la planification de livraiso…" at bounding box center [815, 332] width 1115 height 579
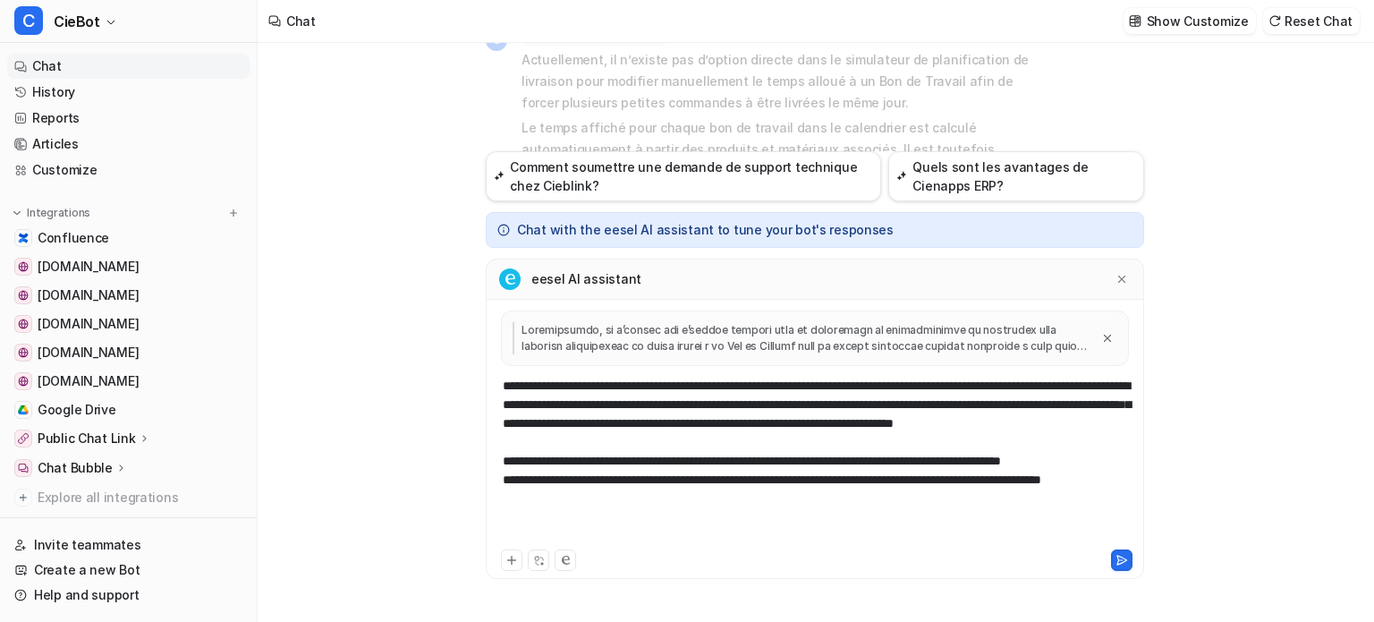
click at [562, 486] on div "**********" at bounding box center [814, 461] width 649 height 169
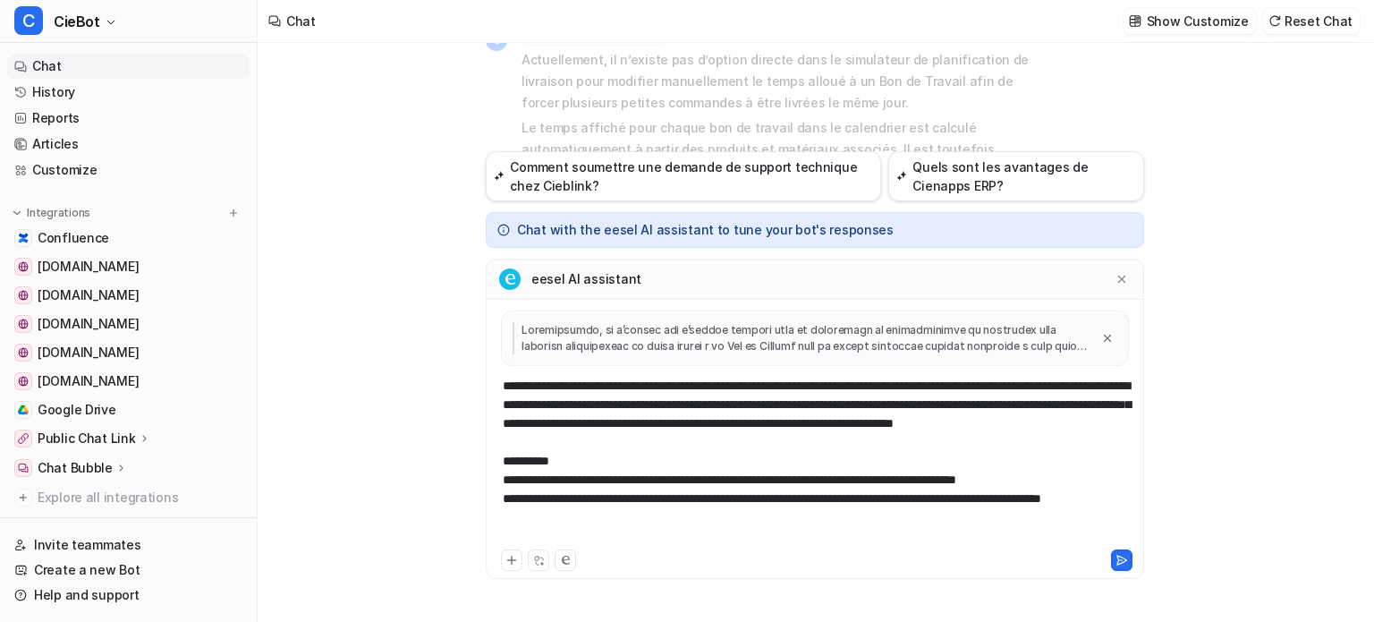
click at [635, 539] on div "**********" at bounding box center [814, 461] width 649 height 169
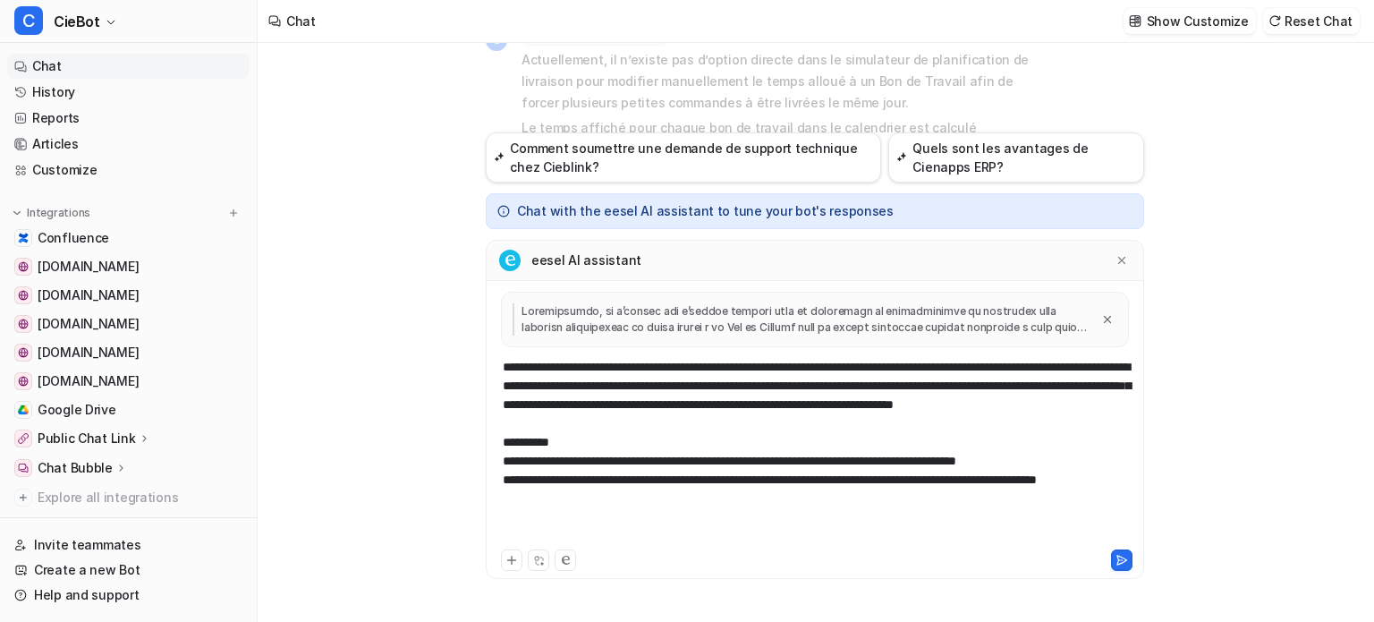
click at [737, 419] on div "**********" at bounding box center [814, 452] width 649 height 188
click at [718, 402] on div "**********" at bounding box center [814, 452] width 649 height 188
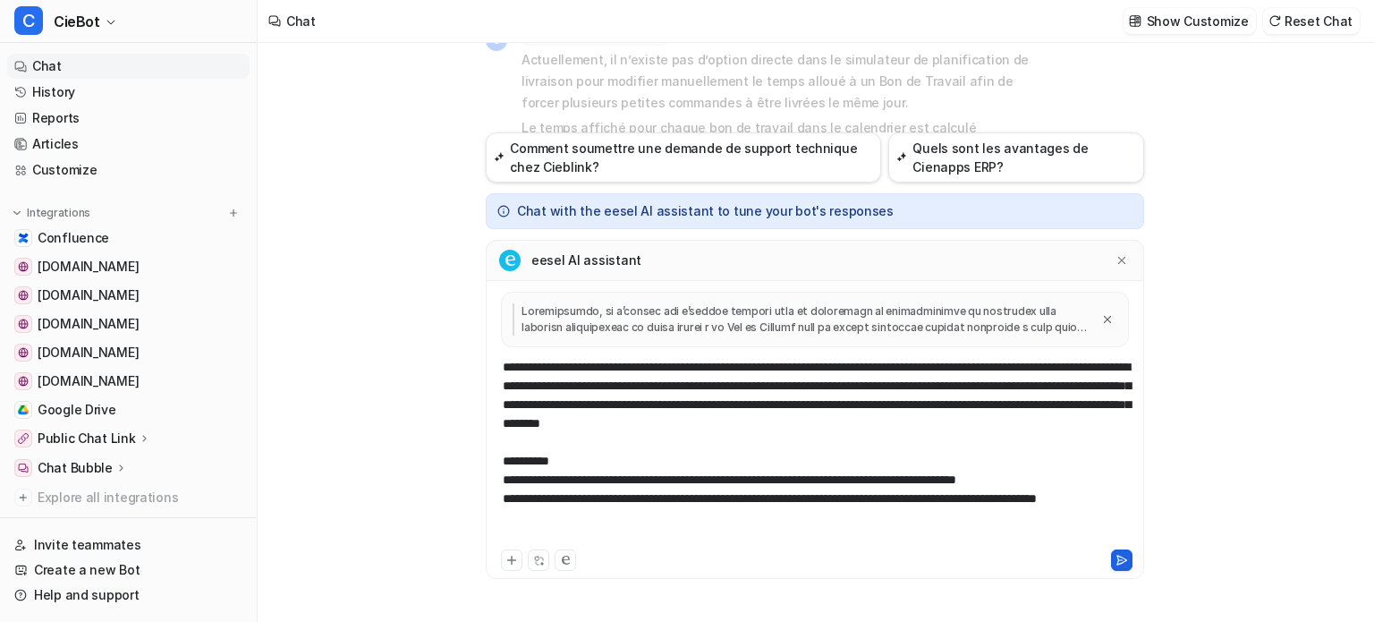
click at [1124, 557] on icon at bounding box center [1122, 560] width 10 height 9
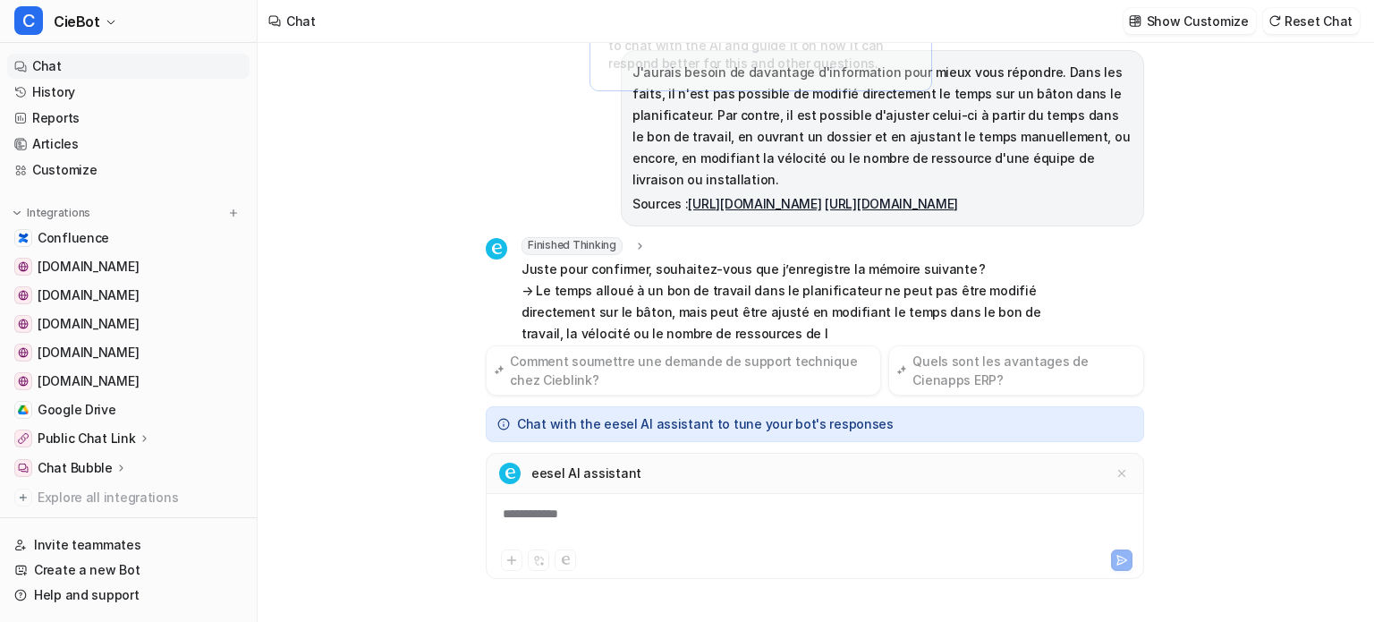
scroll to position [635, 0]
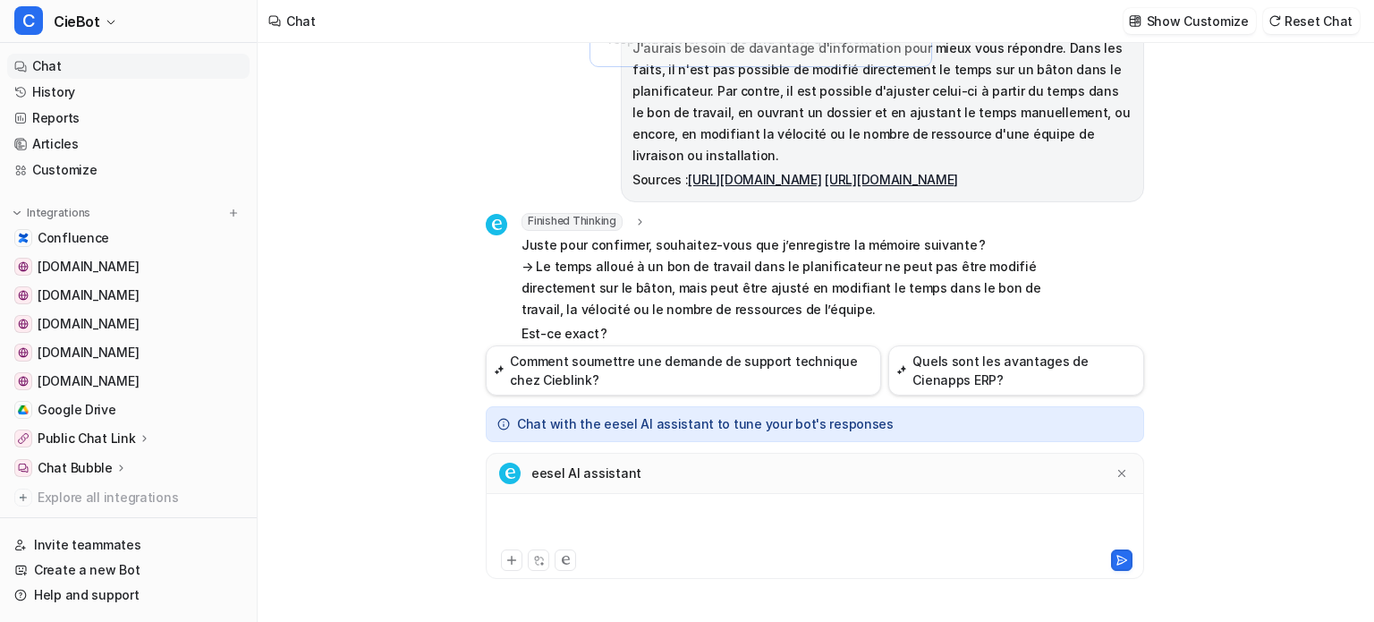
click at [641, 520] on div at bounding box center [814, 525] width 649 height 41
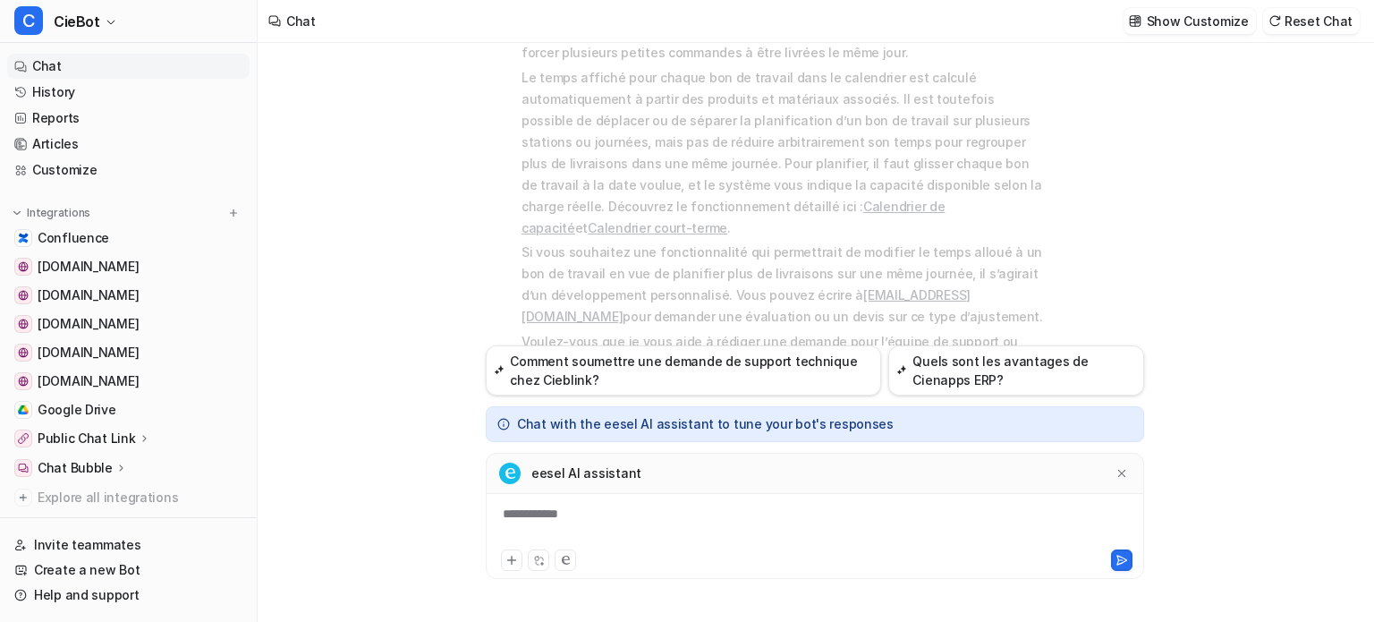
scroll to position [0, 0]
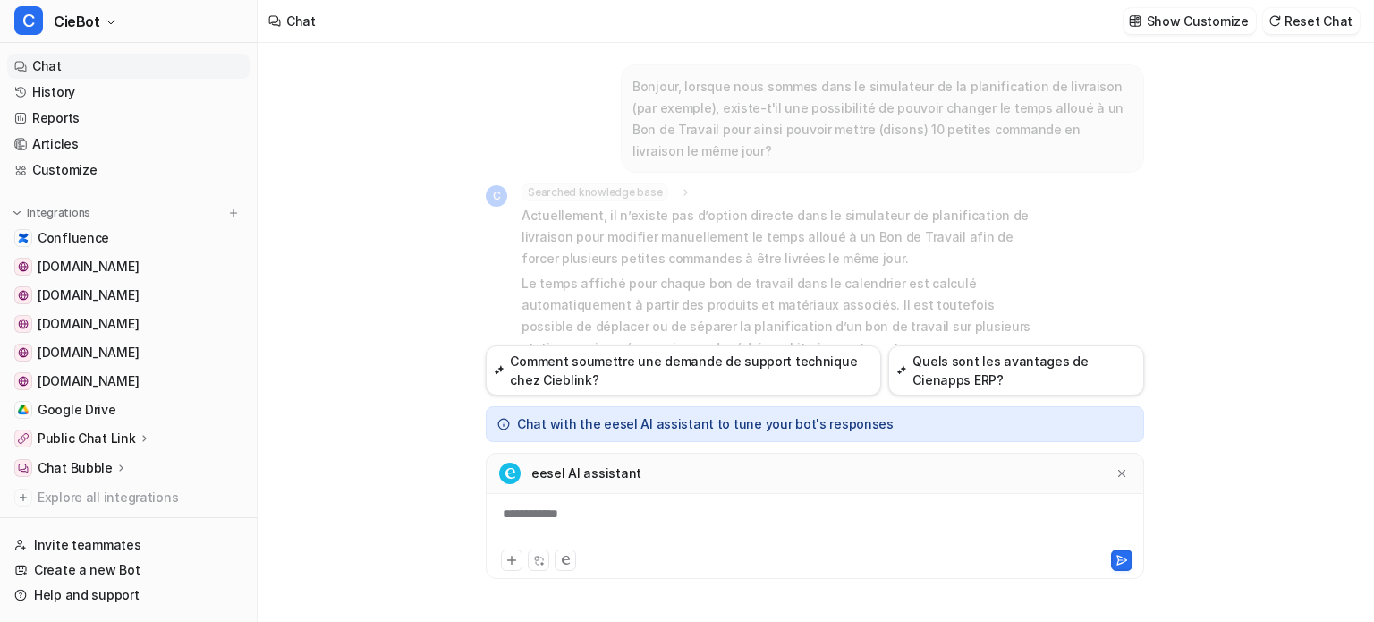
drag, startPoint x: 73, startPoint y: 64, endPoint x: 118, endPoint y: 67, distance: 44.9
click at [73, 64] on link "Chat" at bounding box center [128, 66] width 242 height 25
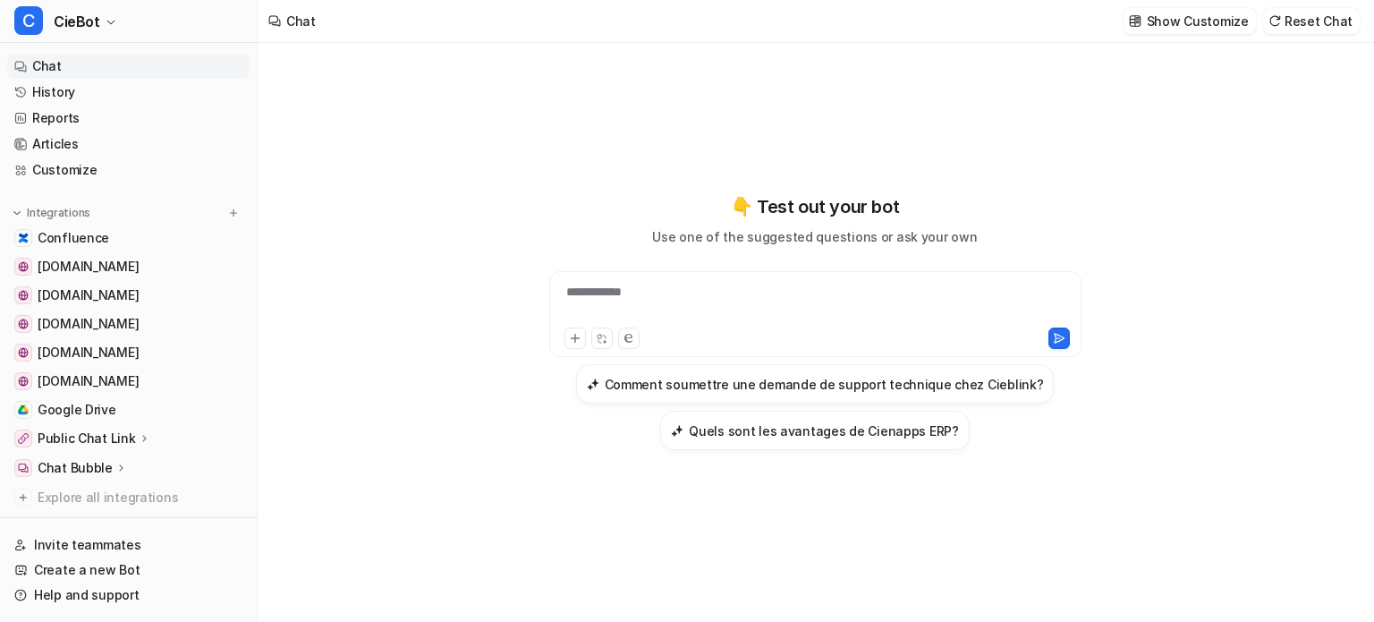
click at [716, 299] on div "**********" at bounding box center [815, 303] width 523 height 41
click at [84, 85] on link "History" at bounding box center [128, 92] width 242 height 25
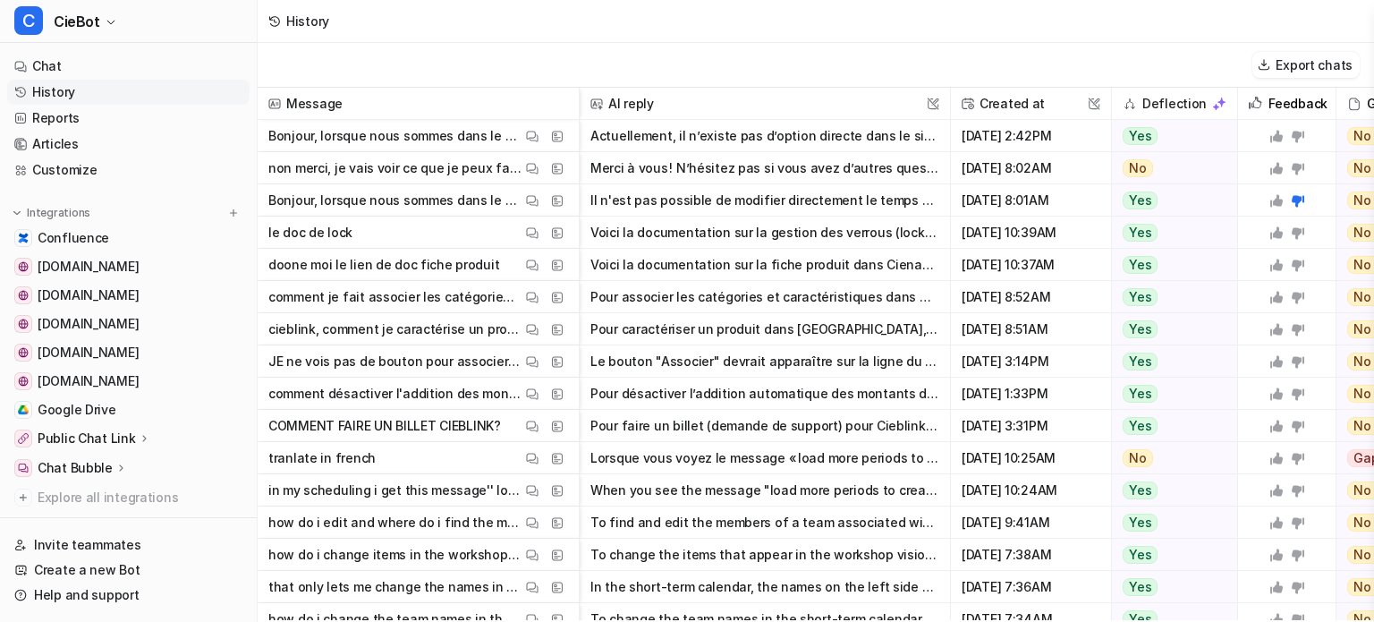
click at [430, 139] on p "Bonjour, lorsque nous sommes dans le simulateur de la planification de livraiso…" at bounding box center [394, 136] width 253 height 32
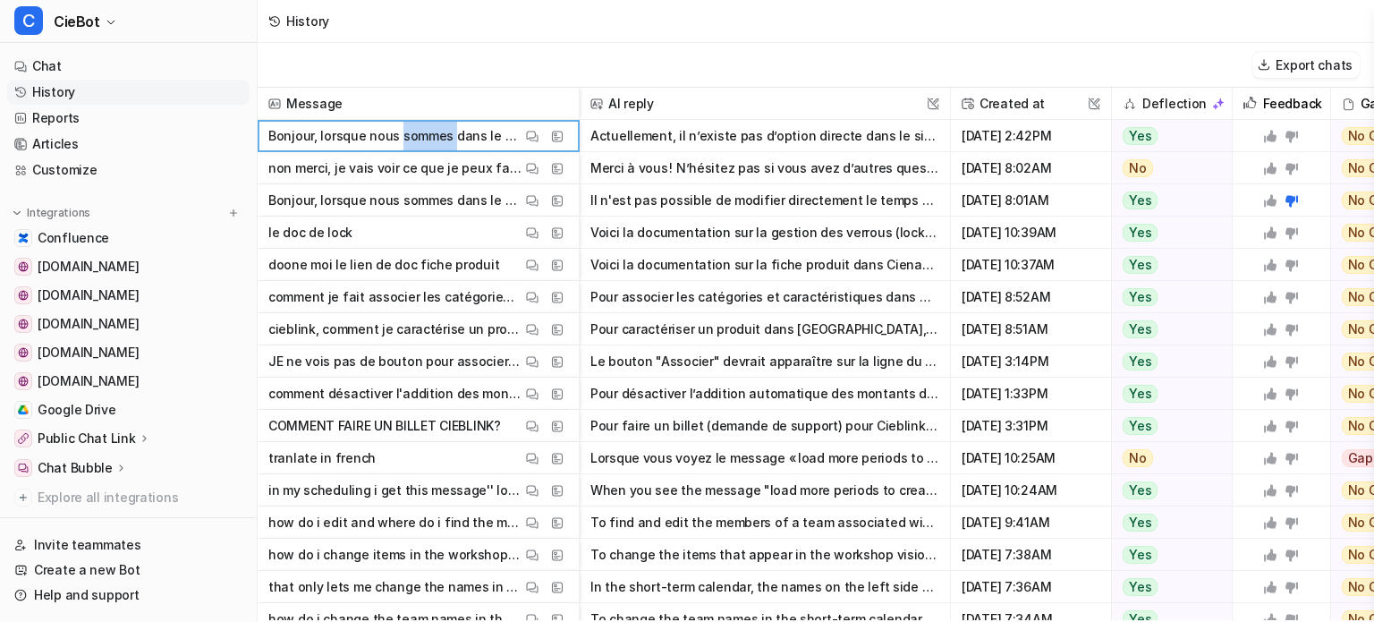
click at [430, 139] on p "Bonjour, lorsque nous sommes dans le simulateur de la planification de livraiso…" at bounding box center [394, 136] width 253 height 32
click at [535, 136] on img at bounding box center [532, 136] width 13 height 13
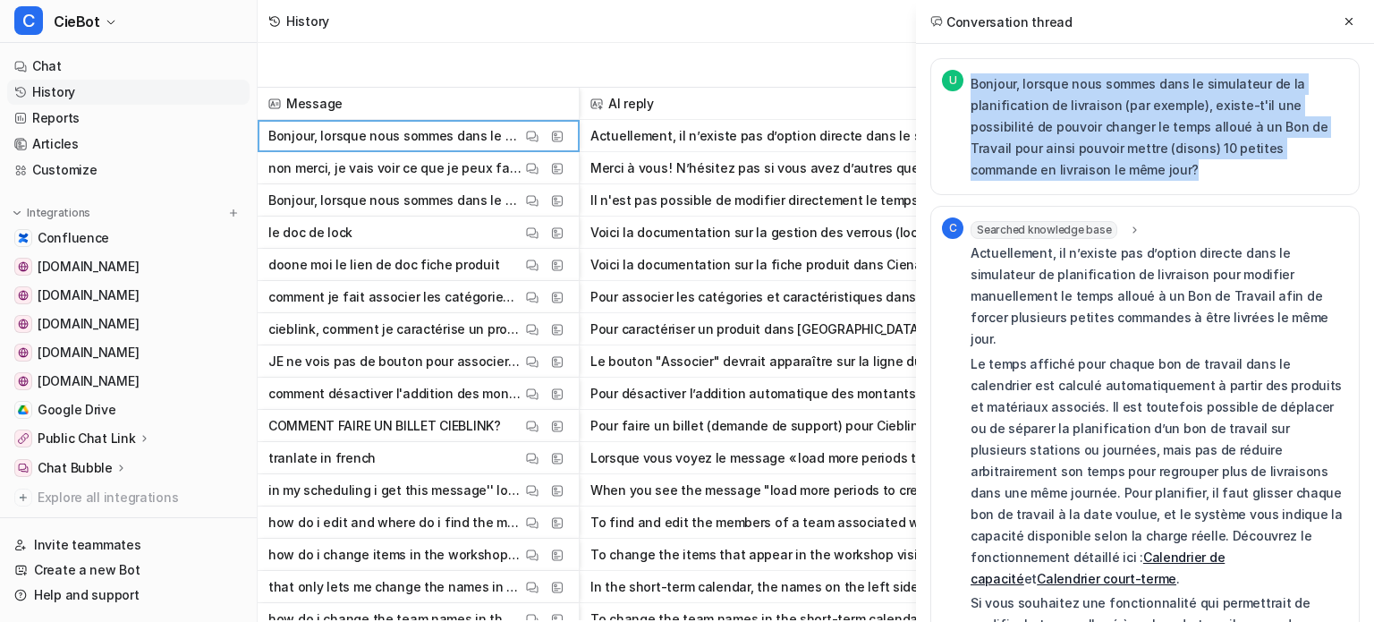
drag, startPoint x: 1045, startPoint y: 182, endPoint x: 972, endPoint y: 87, distance: 119.3
click at [972, 87] on div "Bonjour, lorsque nous sommes dans le simulateur de la planification de livraiso…" at bounding box center [1160, 127] width 378 height 114
copy p "Bonjour, lorsque nous sommes dans le simulateur de la planification de livraiso…"
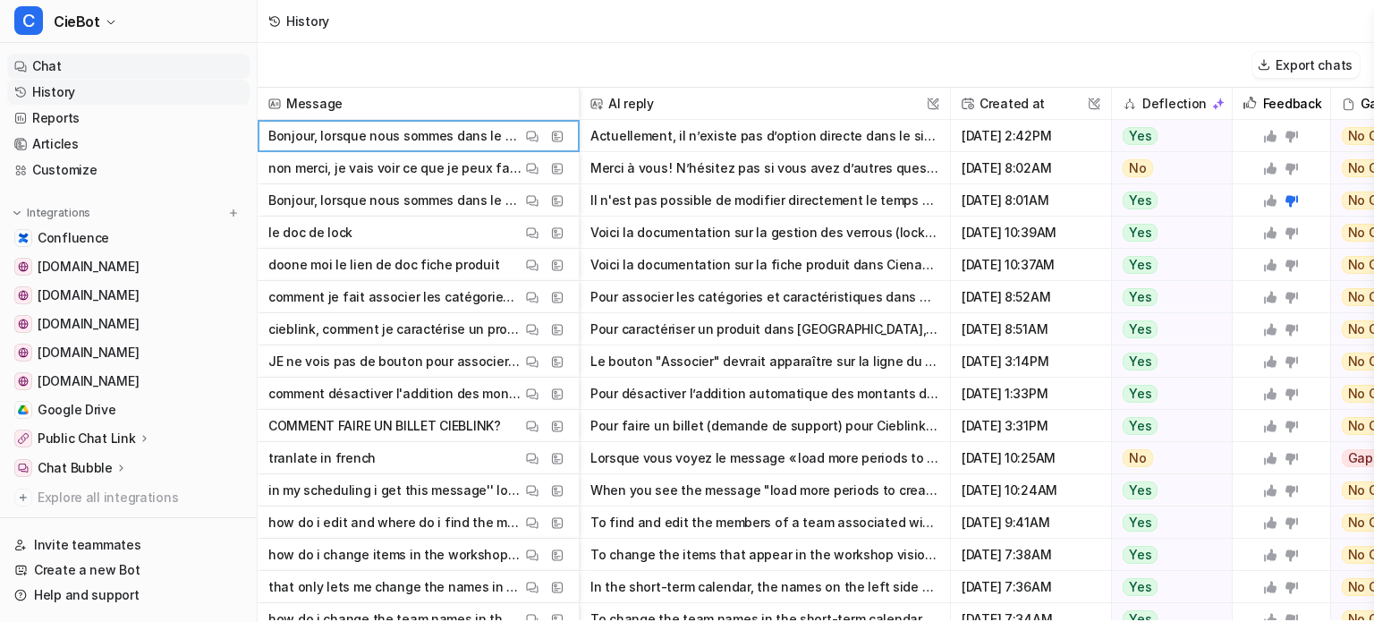
click at [157, 64] on link "Chat" at bounding box center [128, 66] width 242 height 25
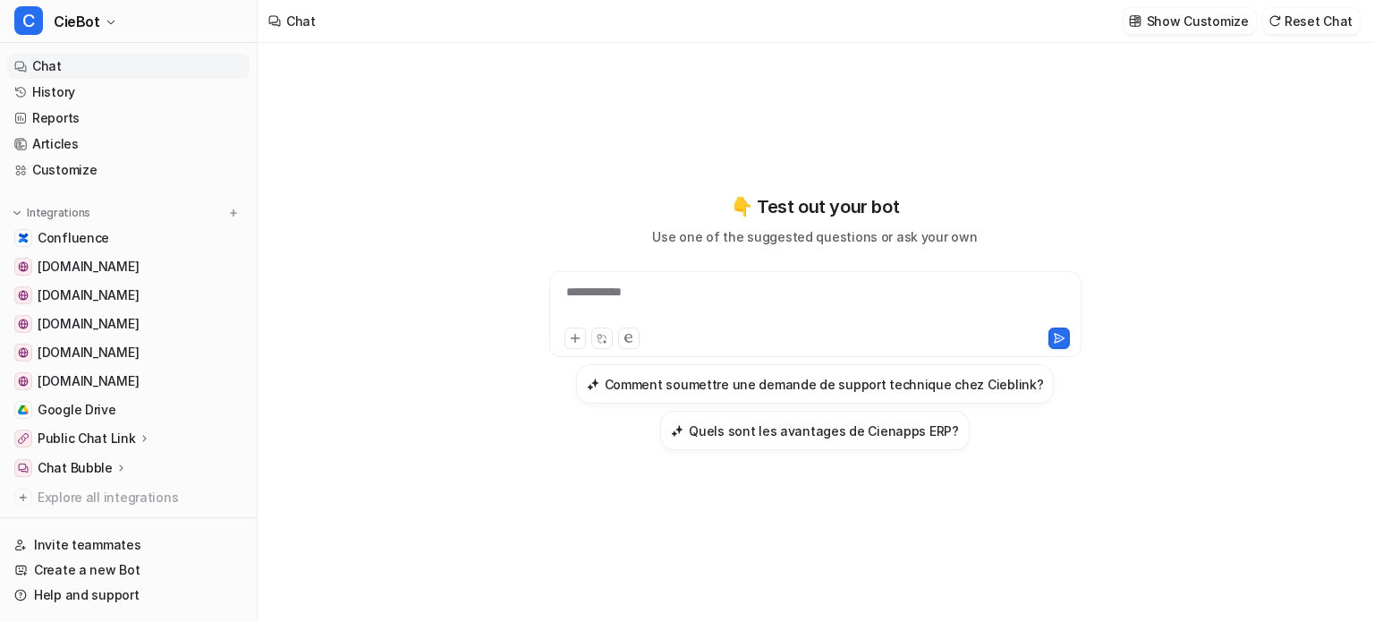
click at [691, 293] on div "**********" at bounding box center [815, 303] width 523 height 41
paste div
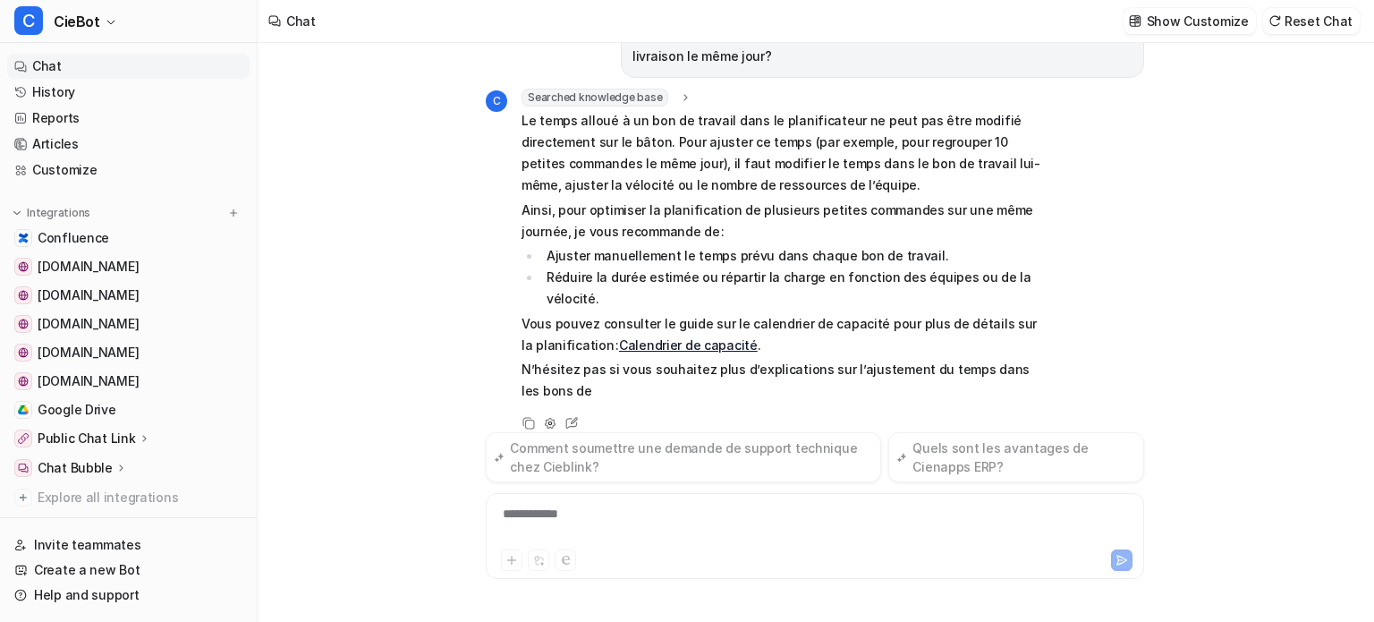
scroll to position [116, 0]
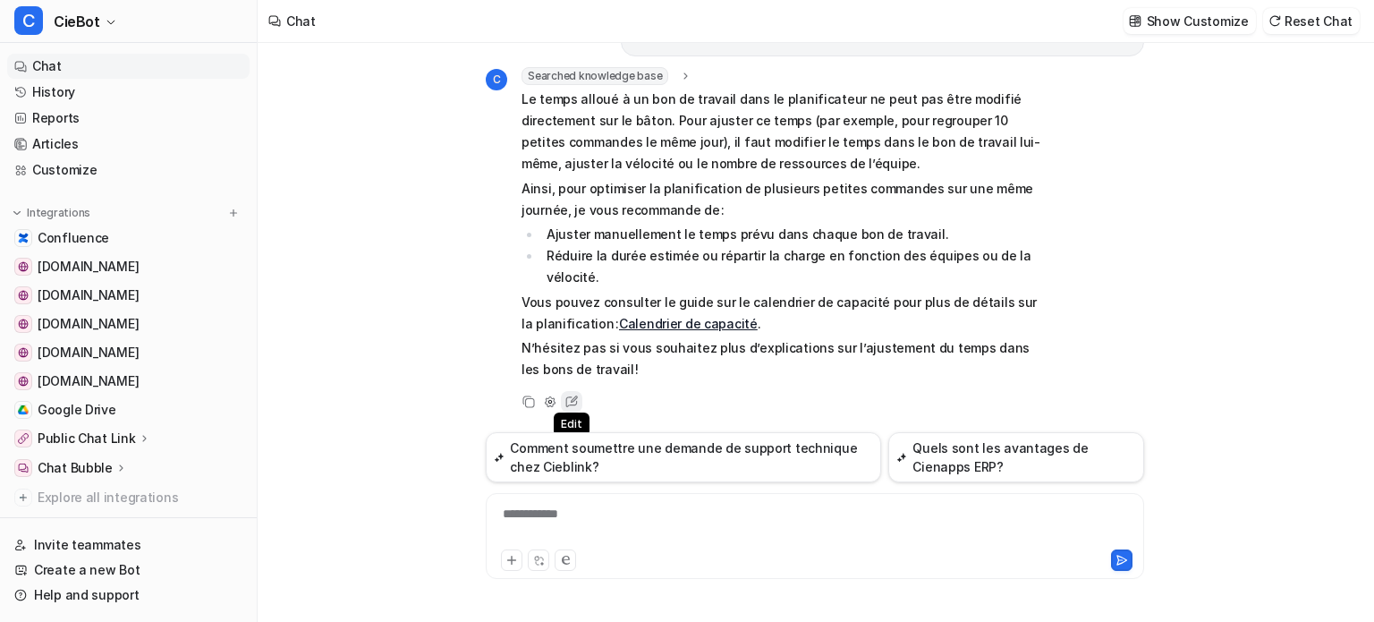
click at [577, 396] on icon at bounding box center [574, 398] width 7 height 7
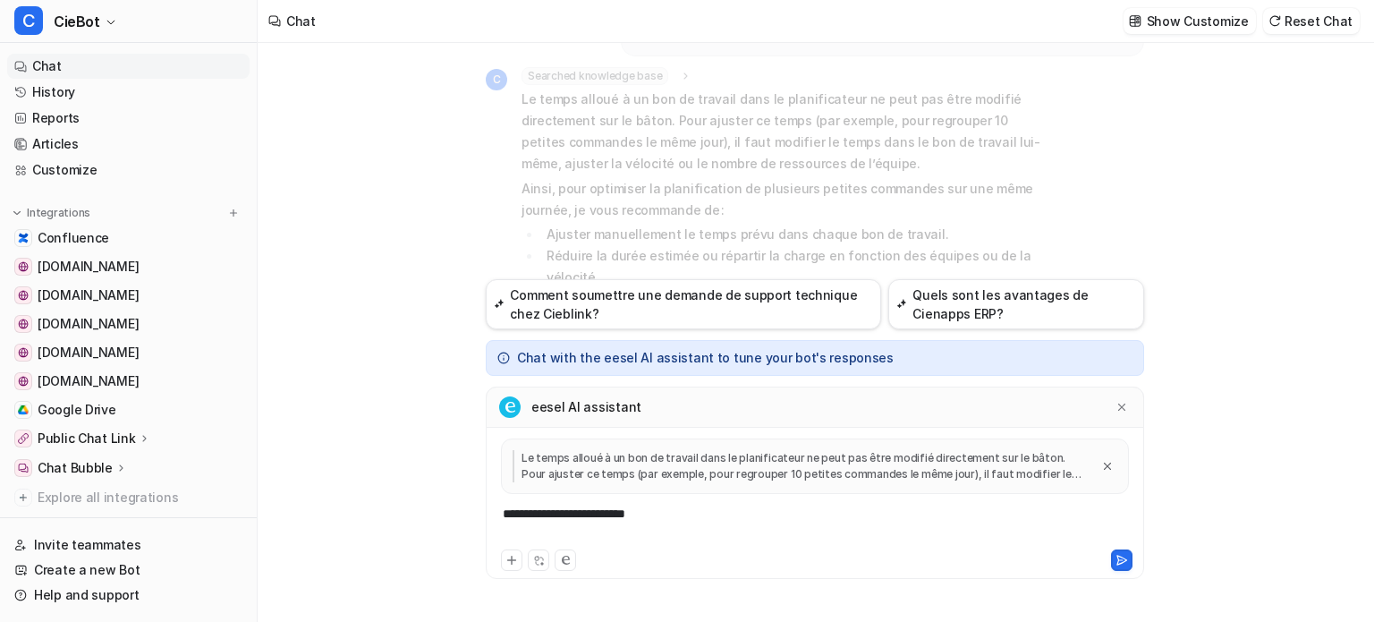
click at [683, 524] on div "**********" at bounding box center [814, 525] width 649 height 41
drag, startPoint x: 607, startPoint y: 520, endPoint x: 290, endPoint y: 515, distance: 316.7
click at [290, 515] on div "Bonjour, lorsque nous sommes dans le simulateur de la planification de livraiso…" at bounding box center [815, 332] width 1115 height 579
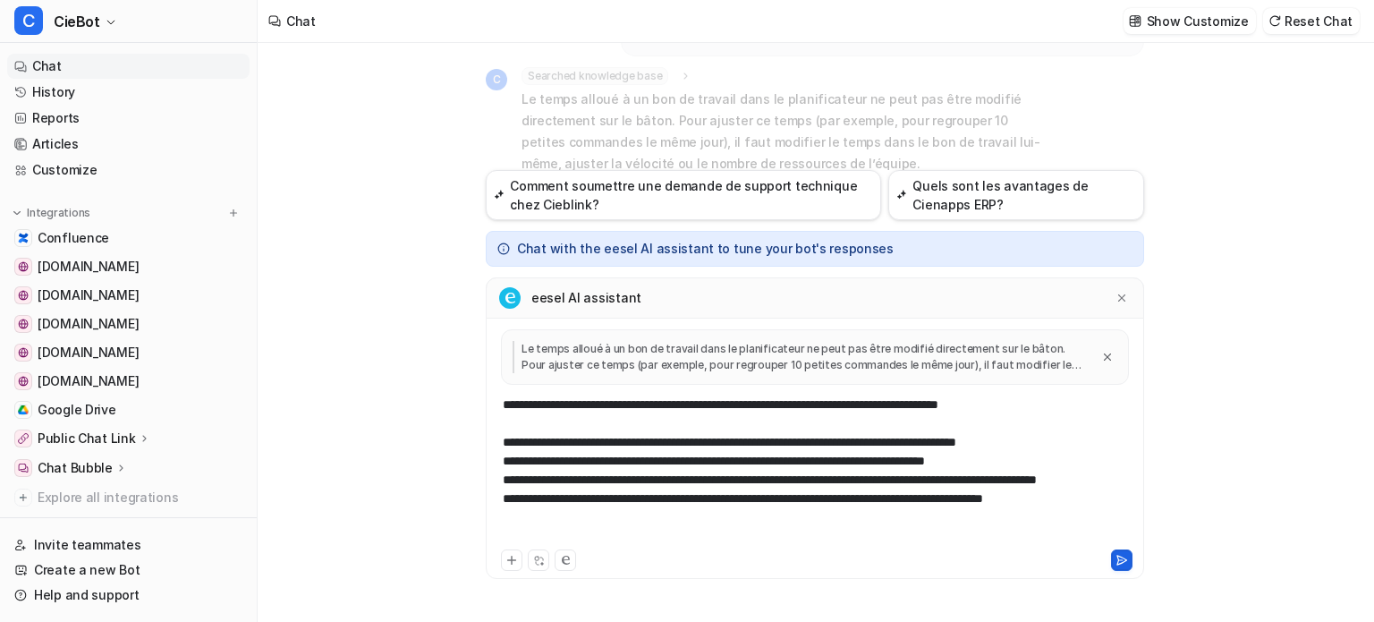
click at [1127, 565] on icon at bounding box center [1122, 560] width 13 height 13
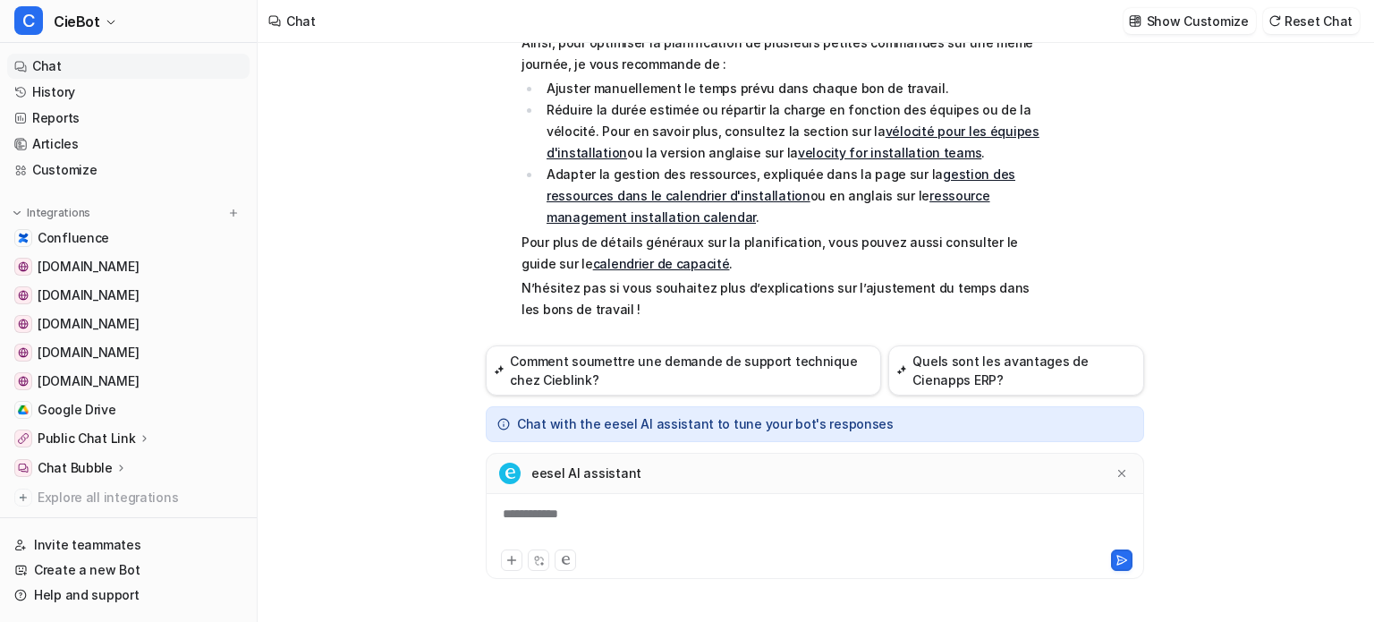
scroll to position [819, 0]
click at [671, 528] on div "**********" at bounding box center [814, 525] width 649 height 41
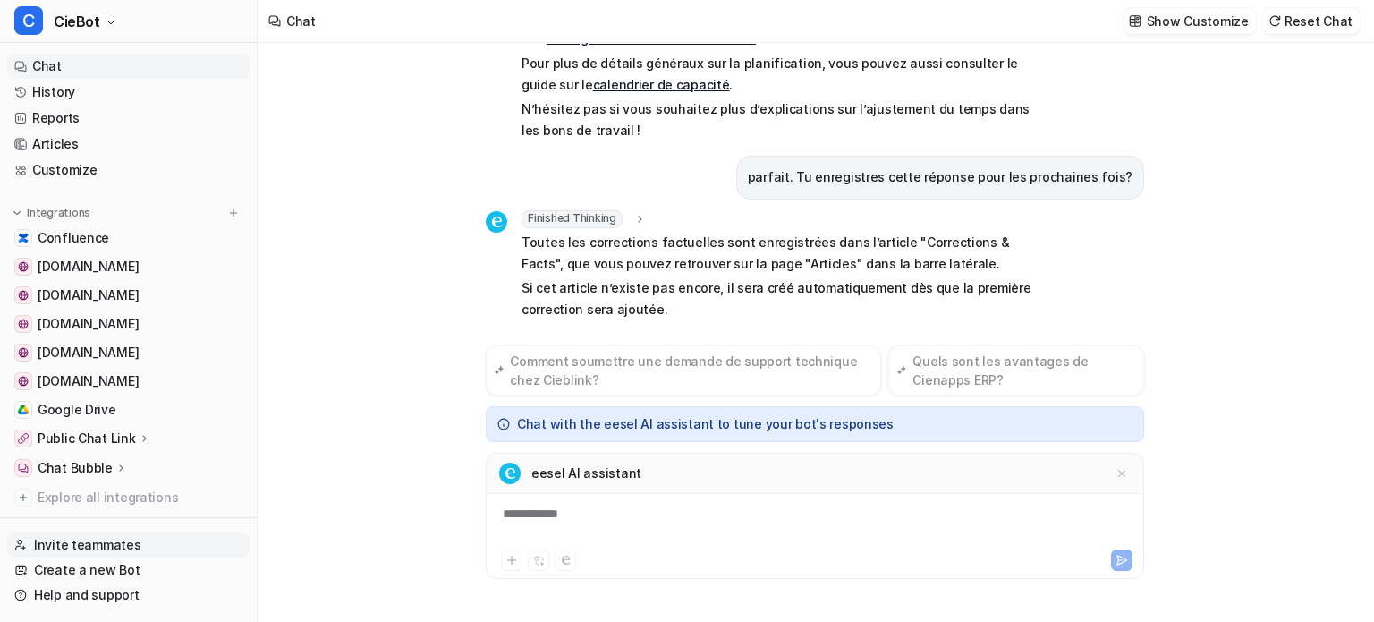
scroll to position [998, 0]
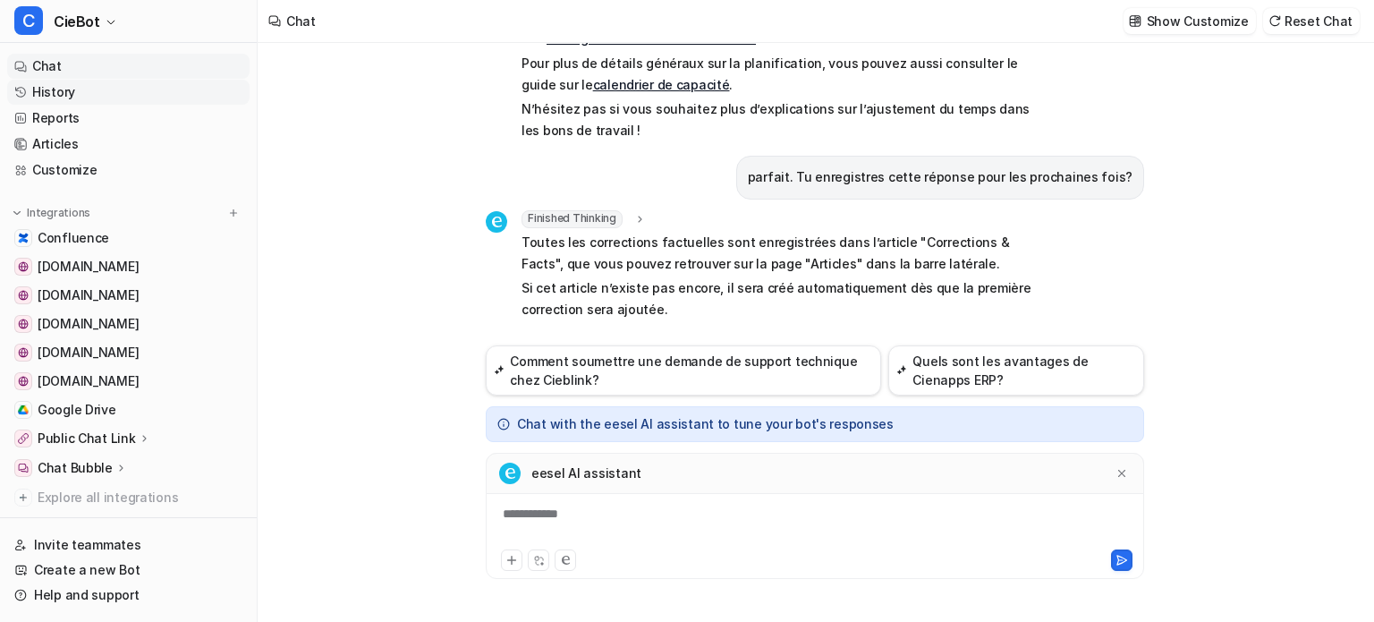
click at [63, 89] on link "History" at bounding box center [128, 92] width 242 height 25
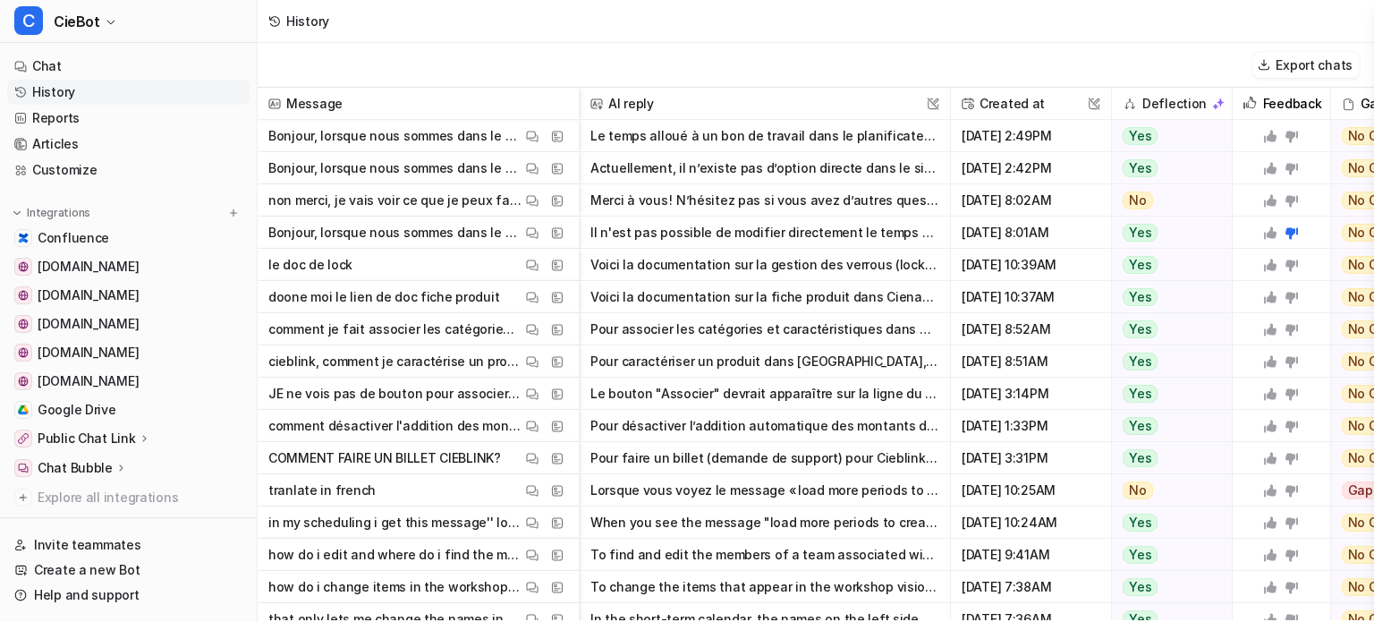
click at [358, 267] on span "le doc de lock View Thread View Sources" at bounding box center [418, 265] width 307 height 32
click at [530, 269] on img at bounding box center [532, 265] width 13 height 13
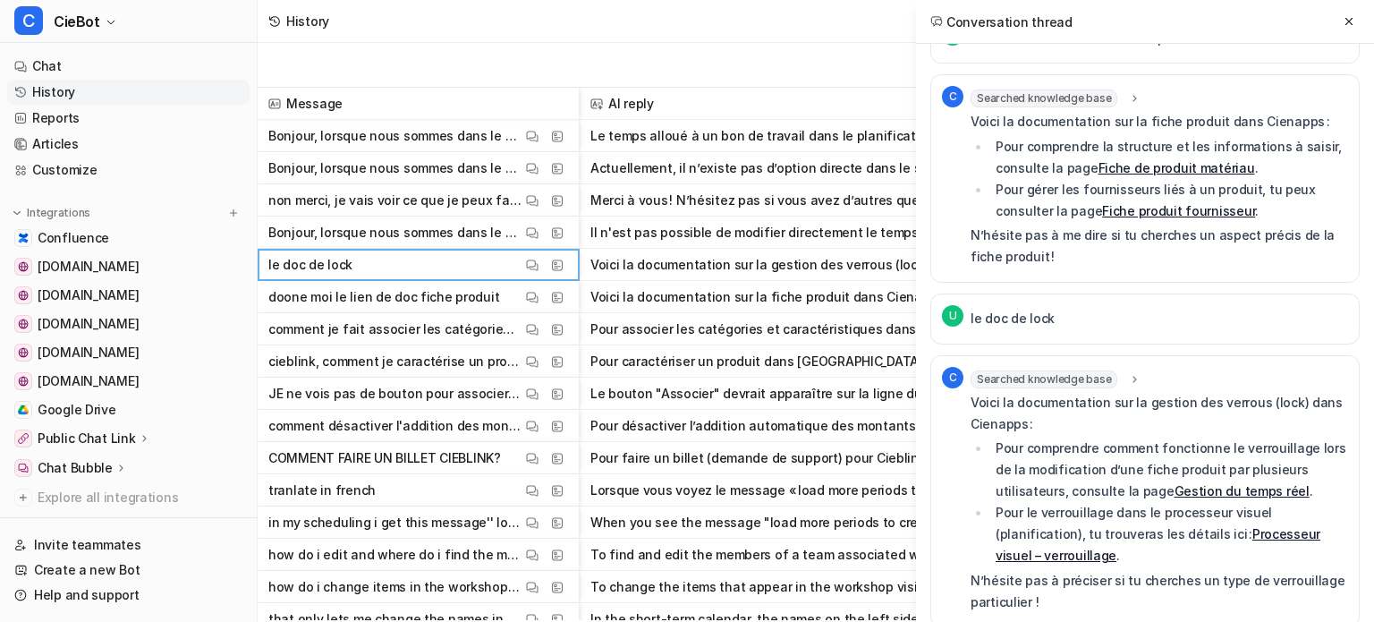
scroll to position [70, 0]
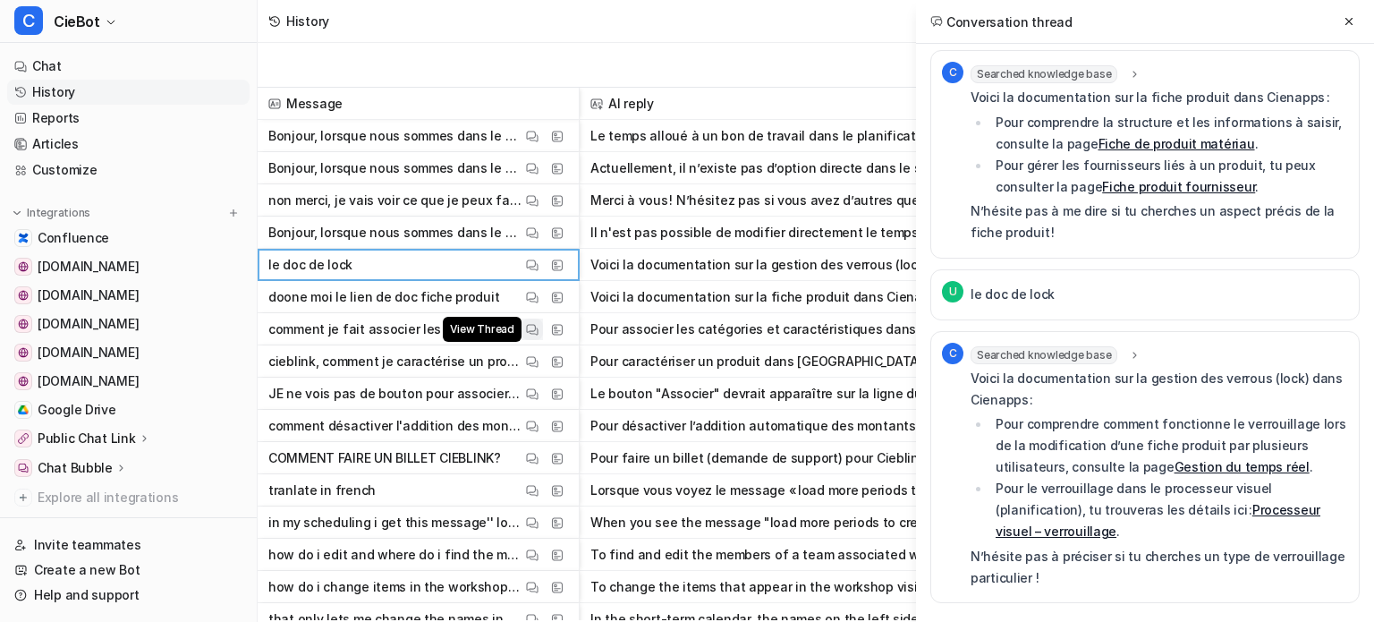
click at [537, 334] on img at bounding box center [532, 329] width 13 height 13
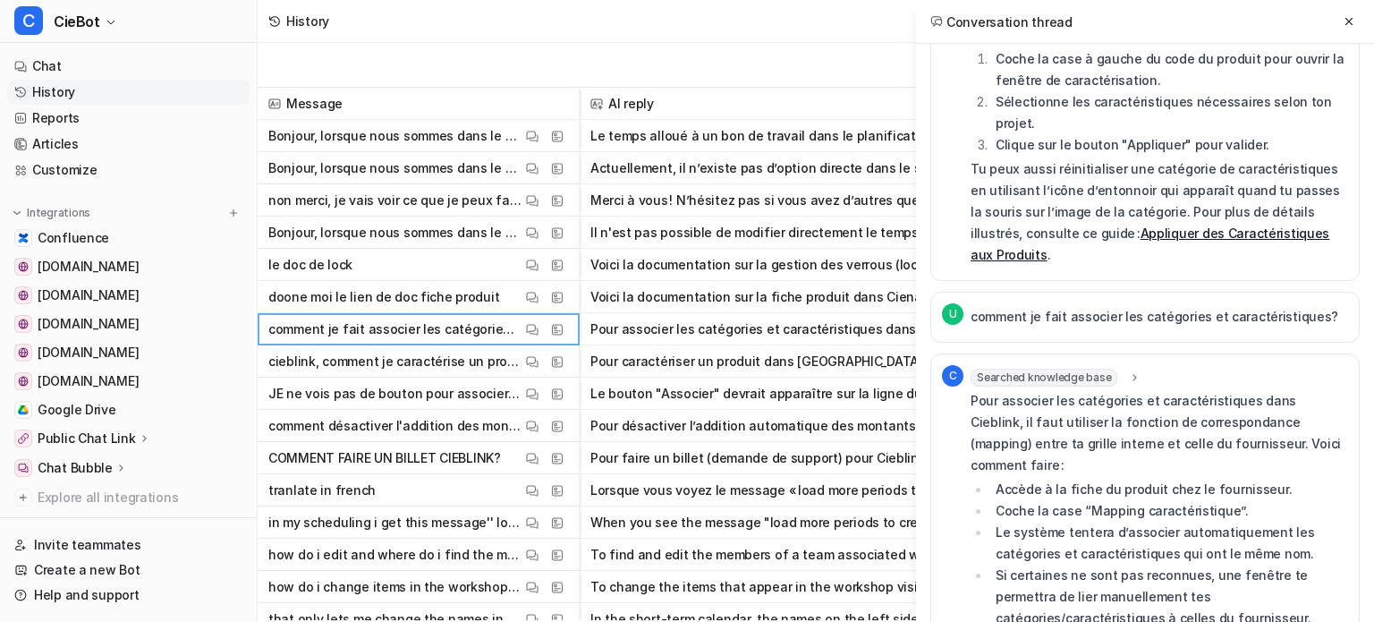
scroll to position [65, 0]
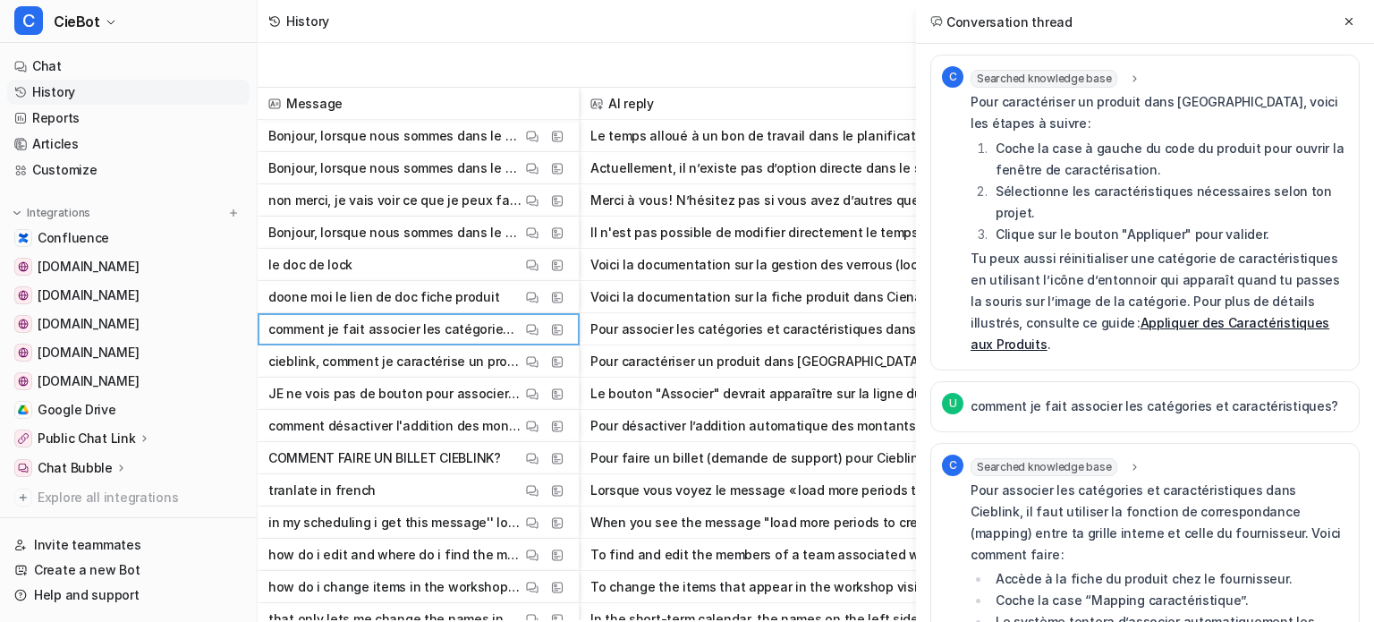
click at [1131, 315] on link "Appliquer des Caractéristiques aux Produits" at bounding box center [1150, 333] width 359 height 37
